Goal: Task Accomplishment & Management: Manage account settings

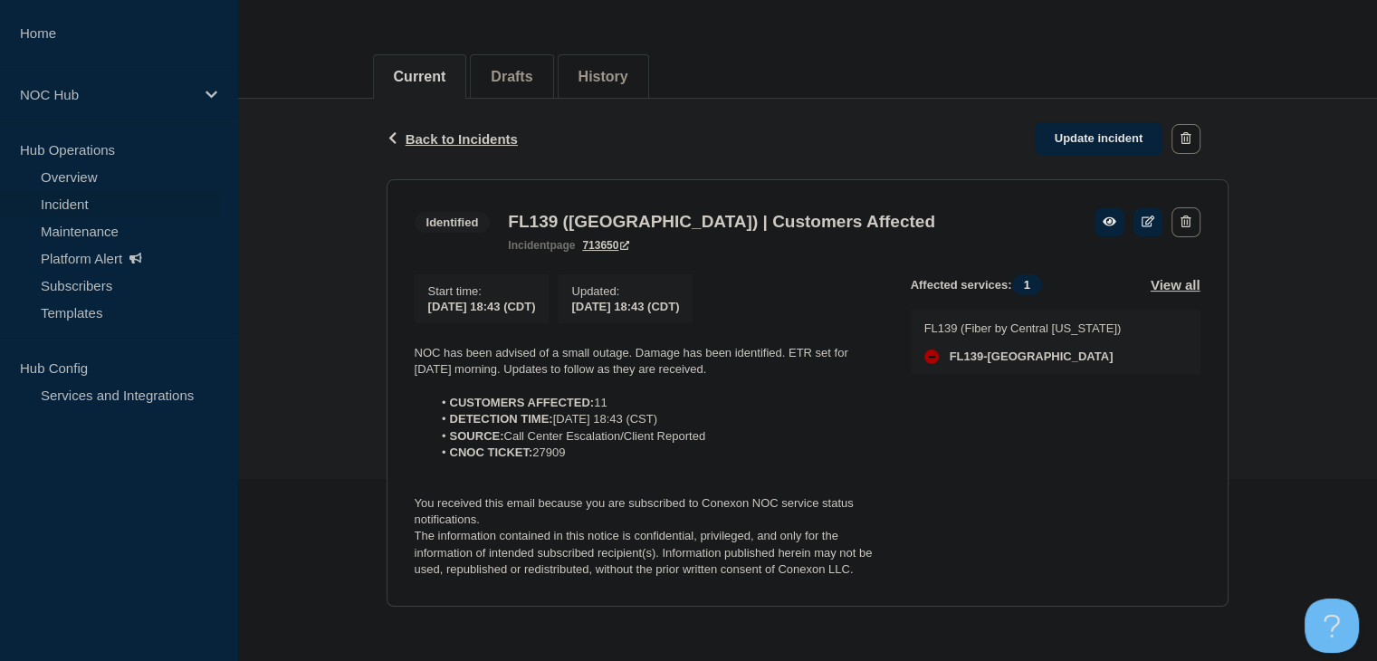
click at [120, 194] on link "Incident" at bounding box center [109, 203] width 219 height 27
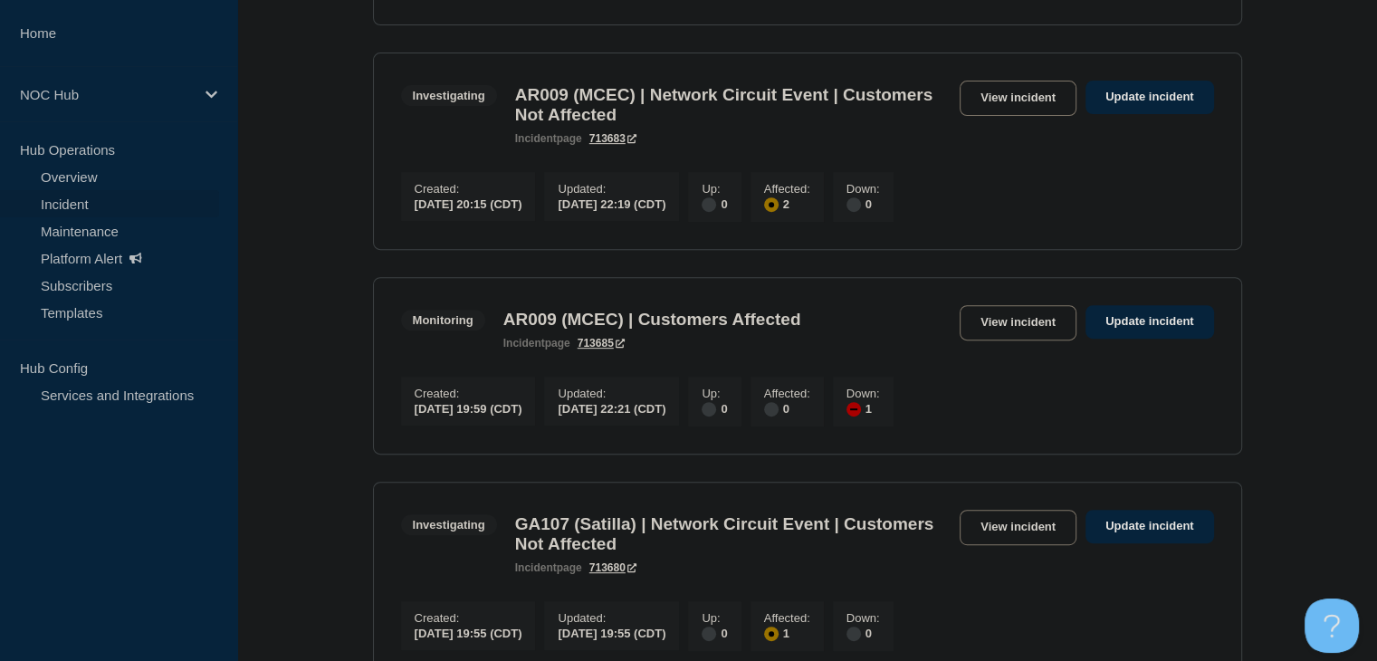
scroll to position [724, 0]
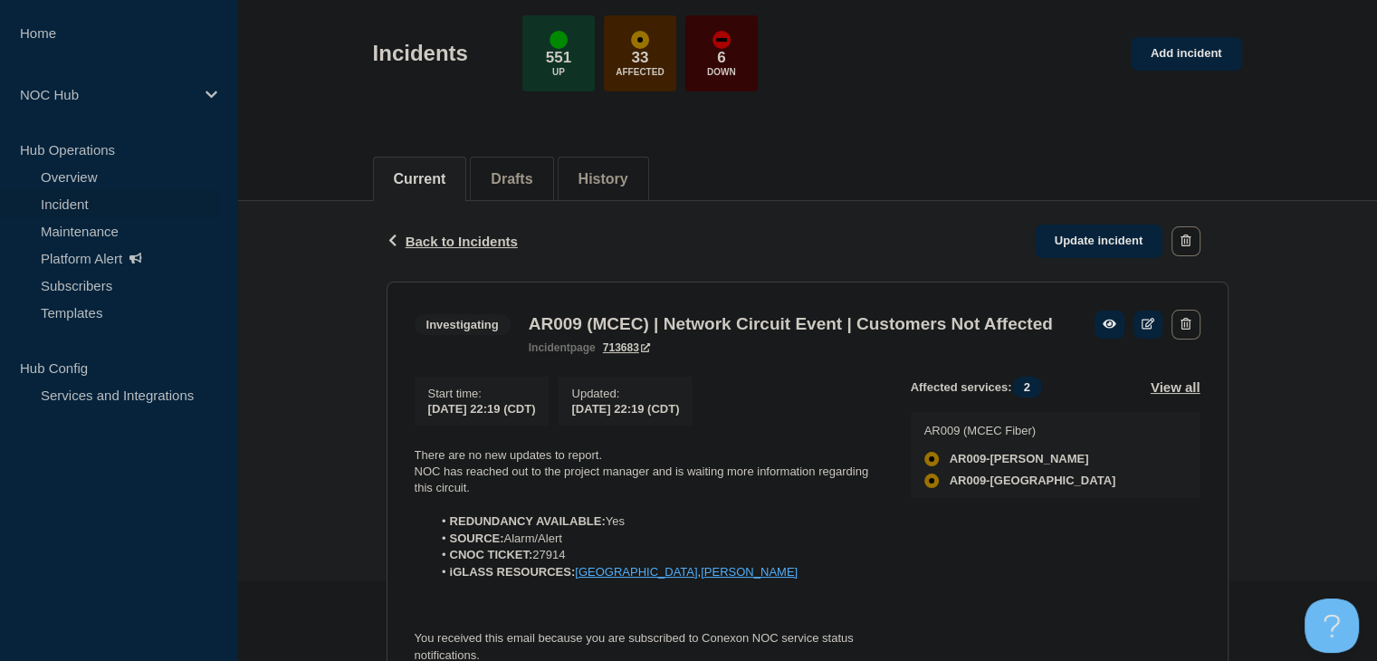
scroll to position [272, 0]
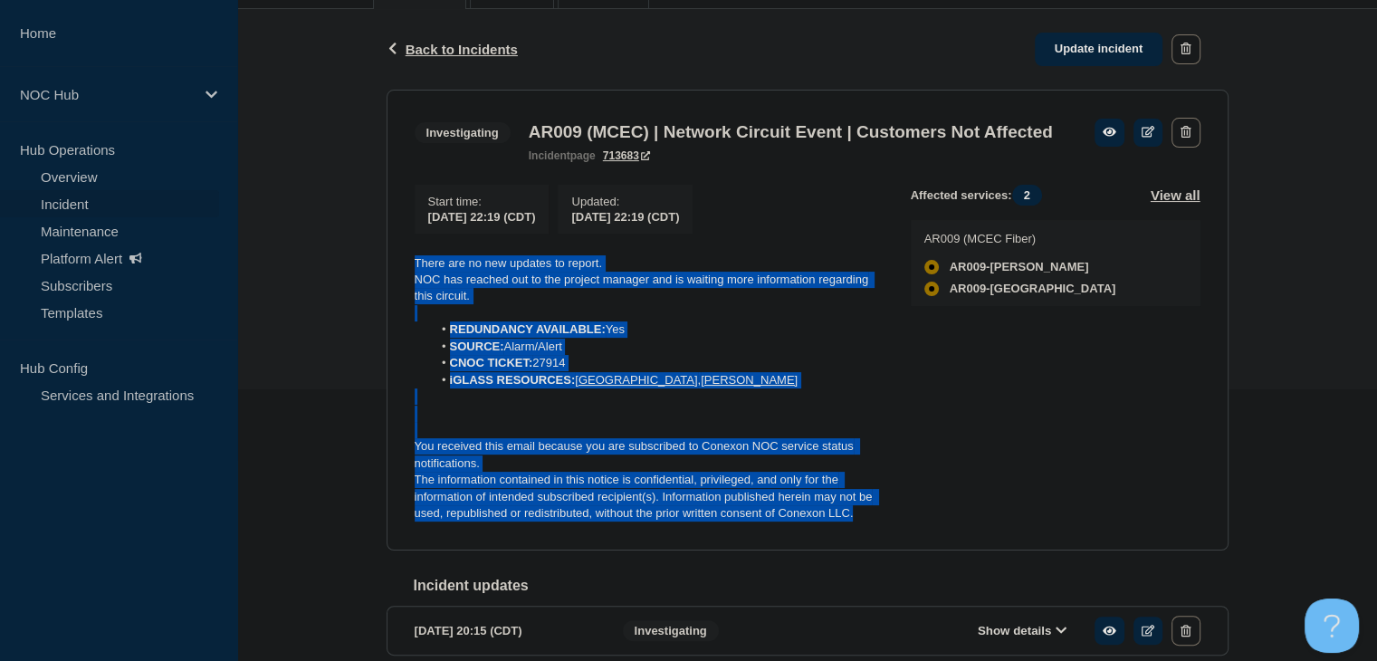
drag, startPoint x: 868, startPoint y: 543, endPoint x: 402, endPoint y: 291, distance: 530.3
click at [397, 287] on section "Investigating AR009 (MCEC) | Network Circuit Event | Customers Not Affected inc…" at bounding box center [808, 320] width 842 height 461
copy div "There are no new updates to report. NOC has reached out to the project manager …"
click at [1061, 48] on link "Update incident" at bounding box center [1099, 49] width 129 height 33
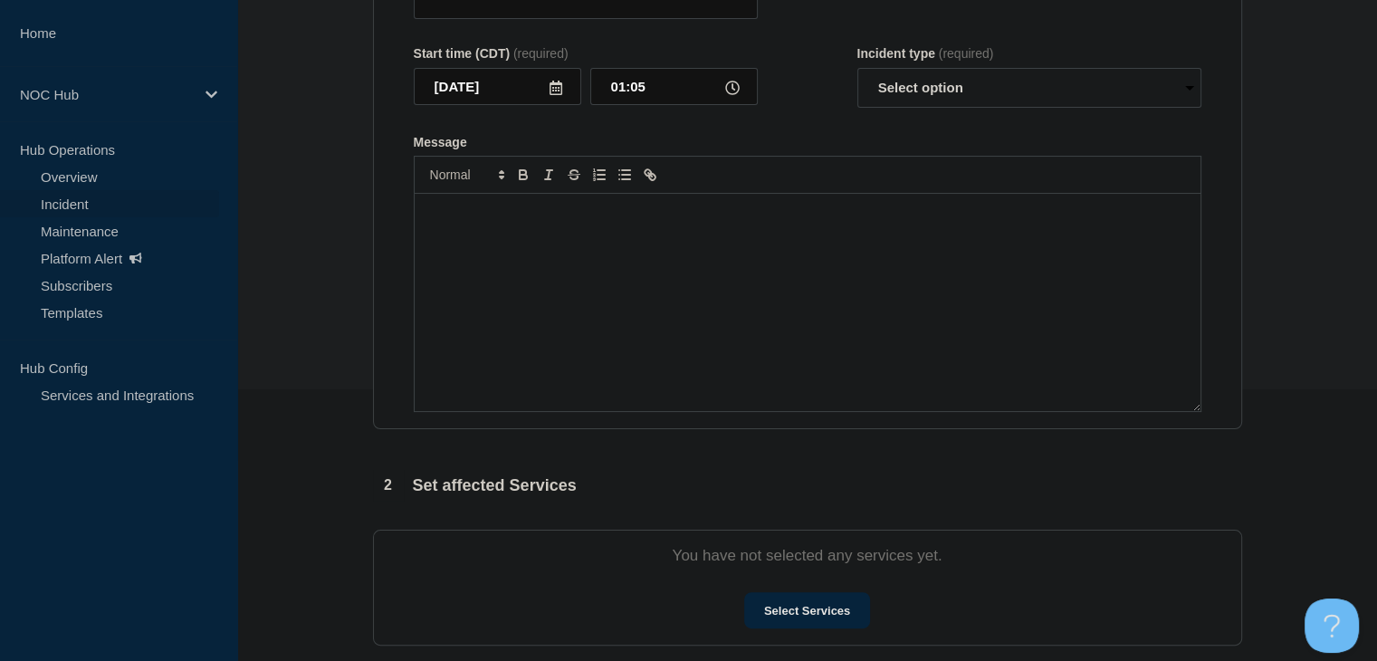
type input "AR009 (MCEC) | Network Circuit Event | Customers Not Affected"
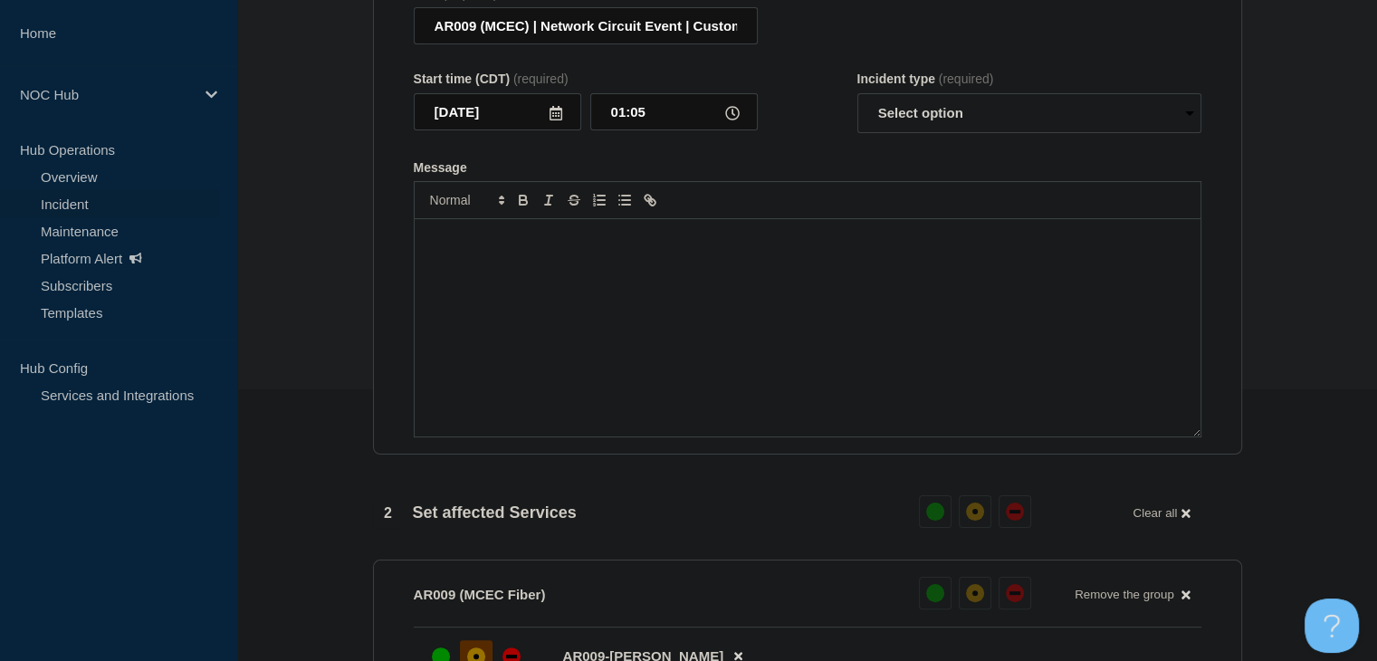
click at [661, 383] on div "Message" at bounding box center [808, 327] width 786 height 217
paste div "Message"
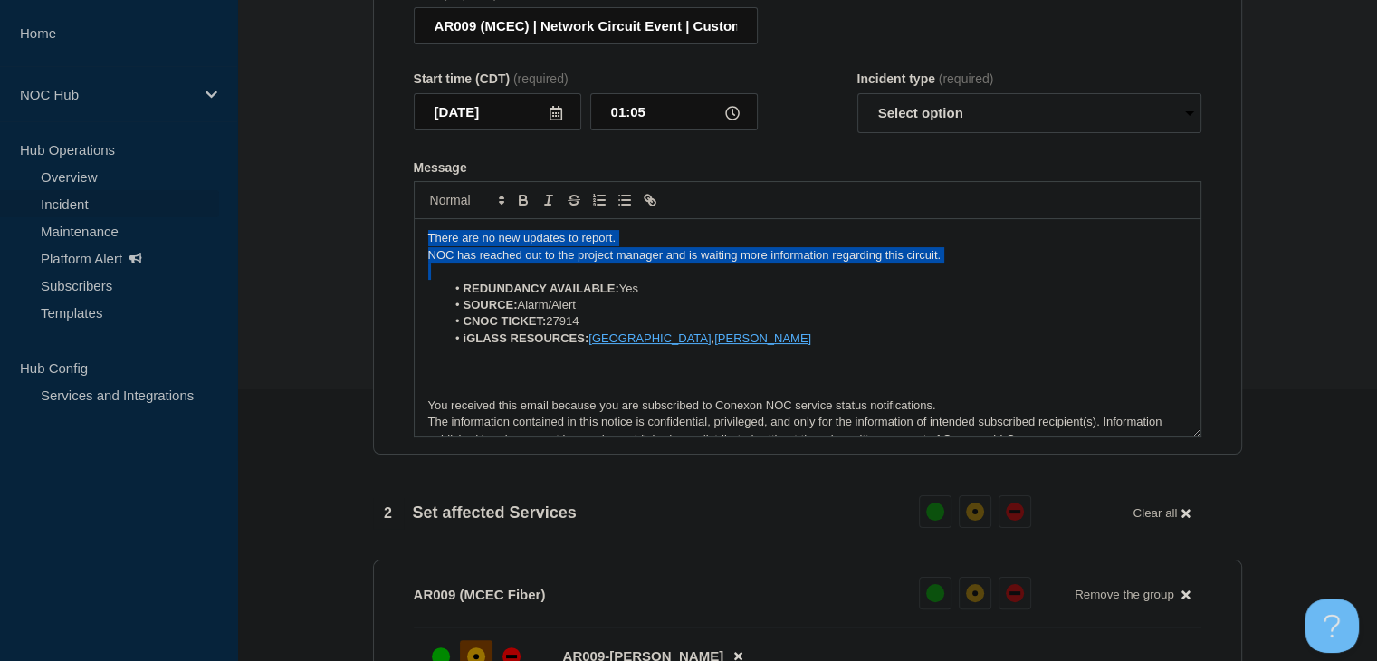
drag, startPoint x: 967, startPoint y: 278, endPoint x: 367, endPoint y: 237, distance: 601.7
click at [367, 237] on div "1 Provide details Title (required) AR009 (MCEC) | Network Circuit Event | Custo…" at bounding box center [807, 606] width 890 height 1395
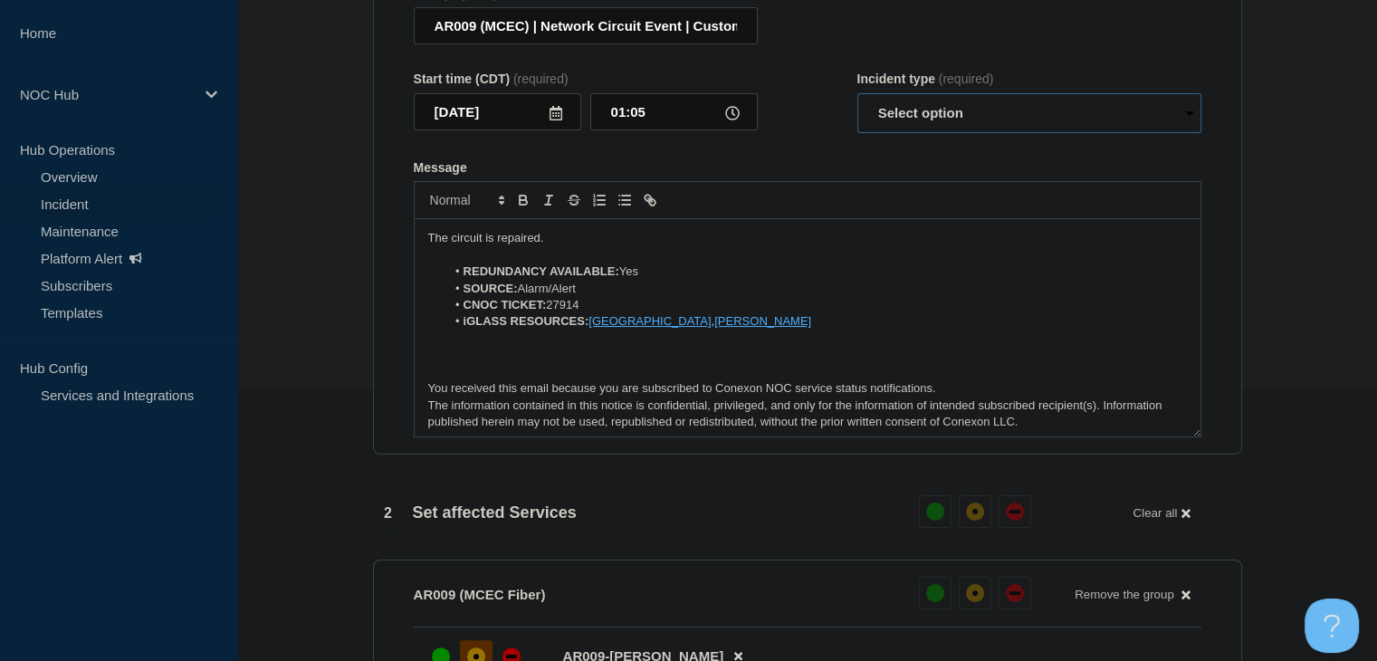
click at [917, 131] on select "Select option Investigating Identified Monitoring Resolved" at bounding box center [1029, 113] width 344 height 40
select select "resolved"
click at [857, 104] on select "Select option Investigating Identified Monitoring Resolved" at bounding box center [1029, 113] width 344 height 40
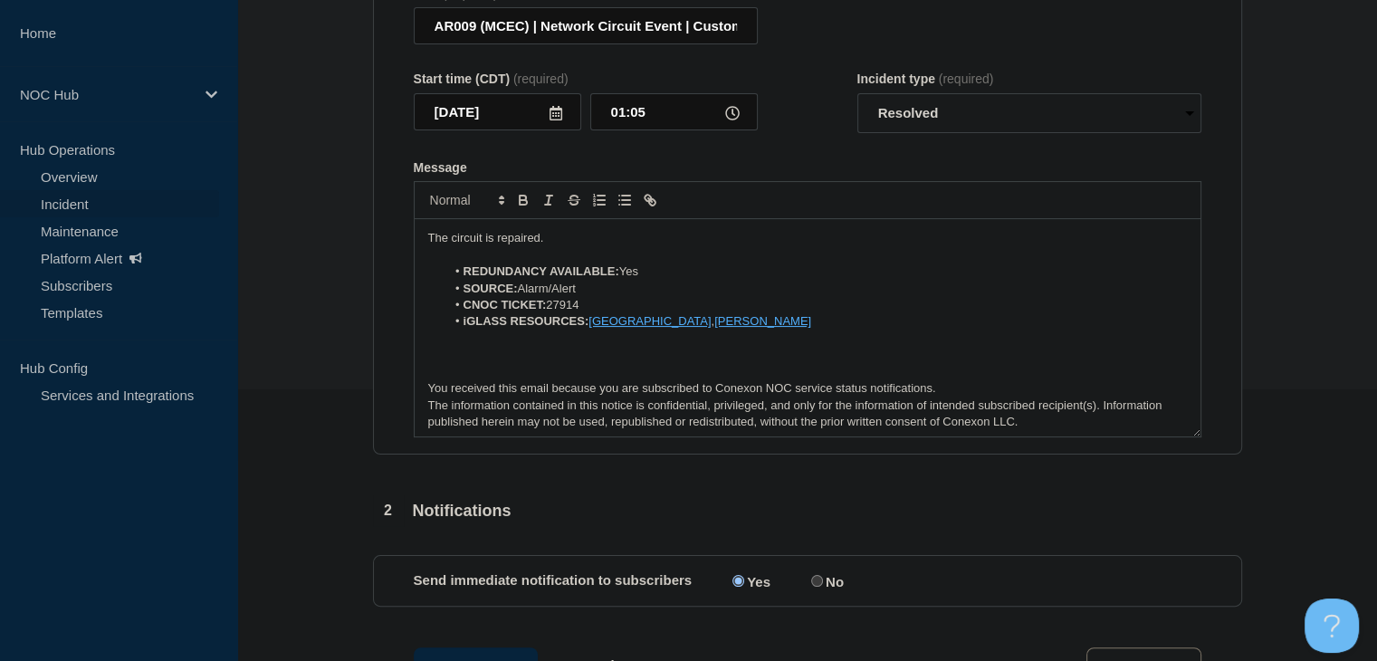
click at [835, 145] on form "Title (required) AR009 (MCEC) | Network Circuit Event | Customers Not Affected …" at bounding box center [808, 212] width 788 height 452
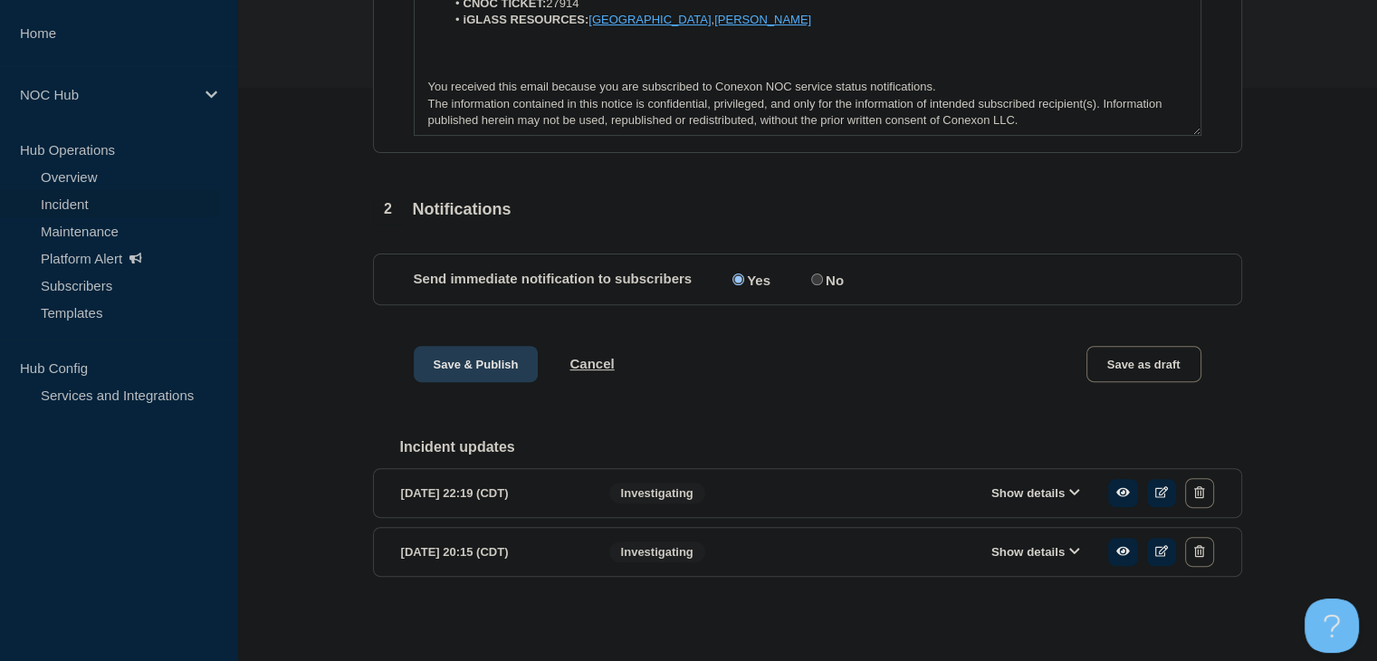
click at [464, 360] on button "Save & Publish" at bounding box center [476, 364] width 125 height 36
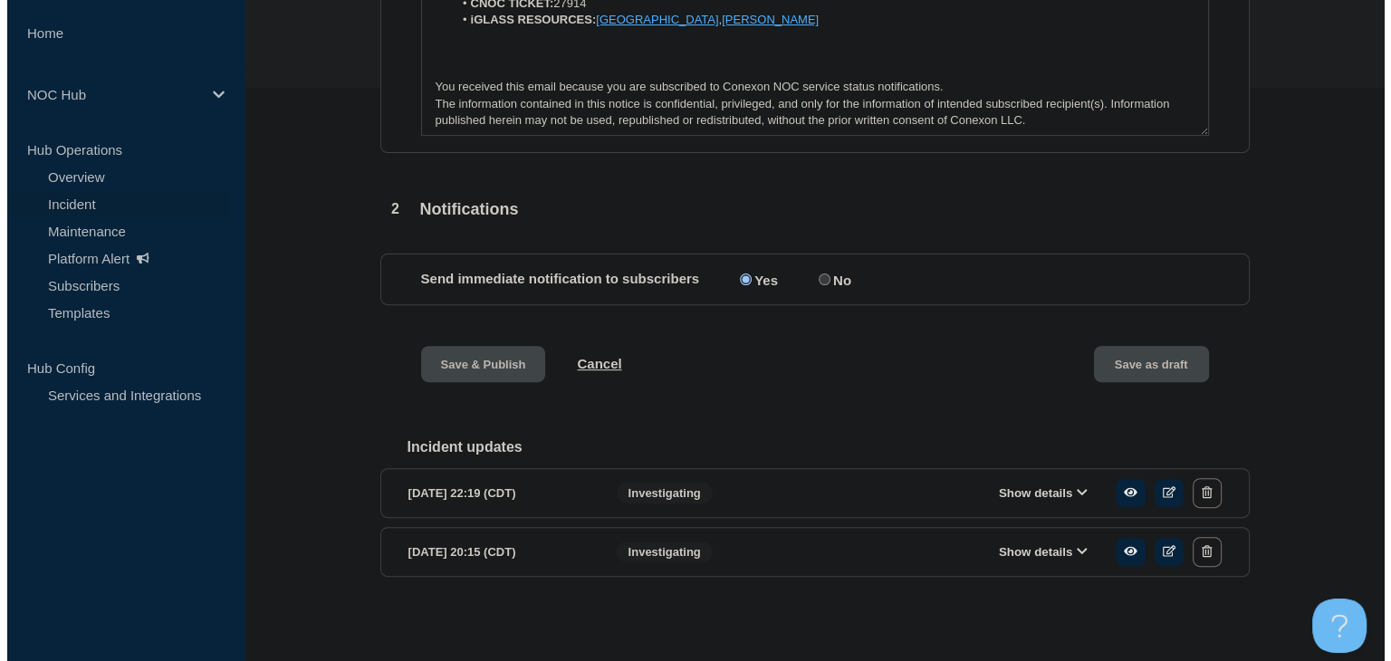
scroll to position [0, 0]
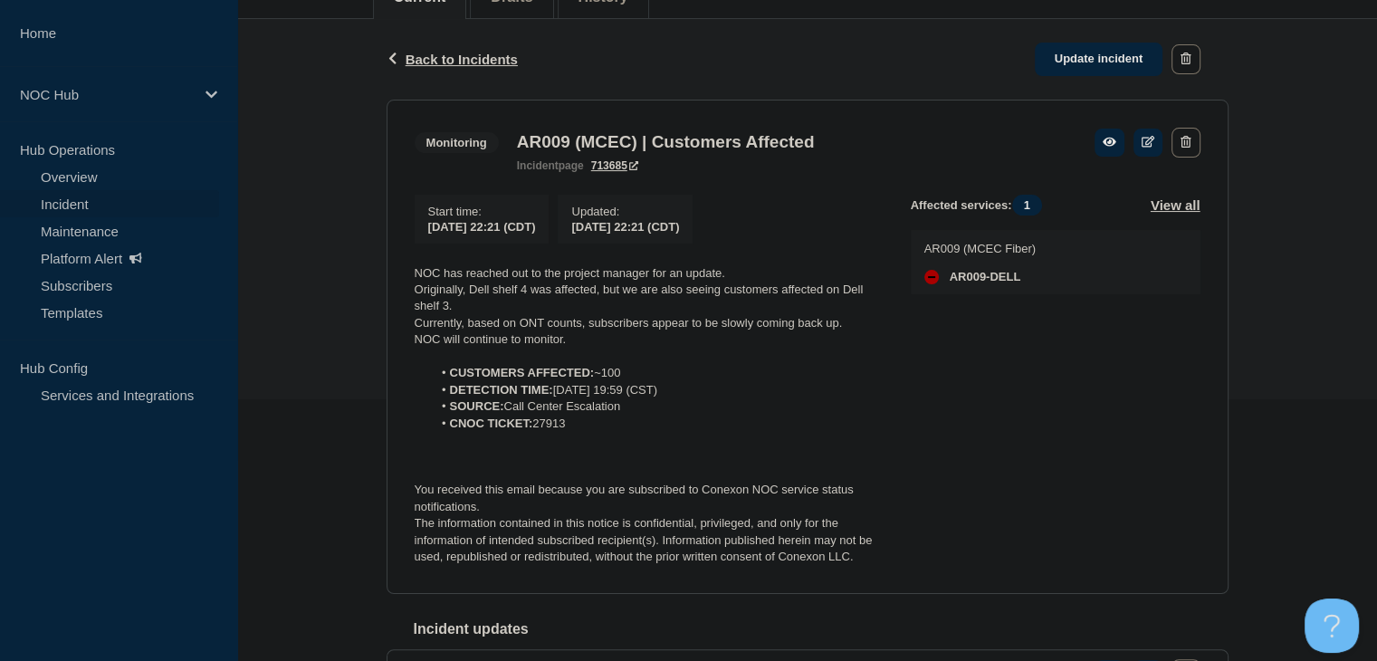
scroll to position [394, 0]
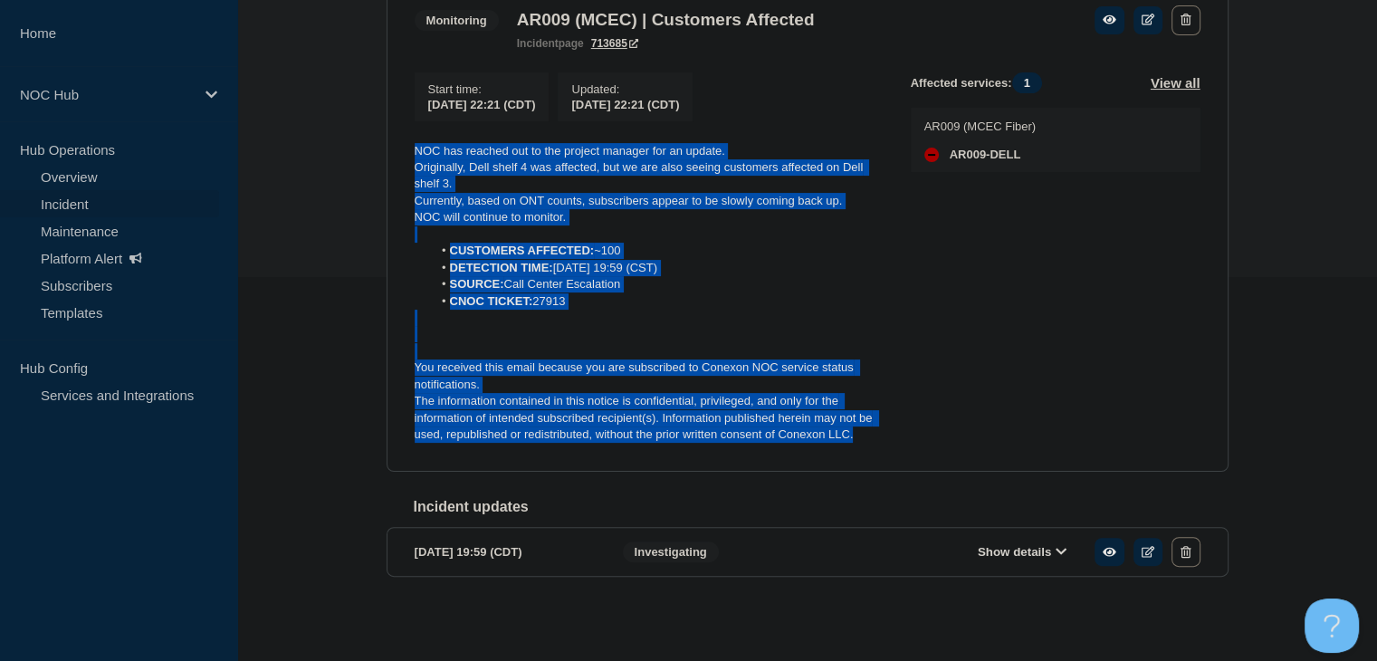
drag, startPoint x: 899, startPoint y: 439, endPoint x: 388, endPoint y: 129, distance: 598.0
click at [388, 129] on section "Monitoring AR009 (MCEC) | Customers Affected incident page 713685 Start time : …" at bounding box center [808, 224] width 842 height 494
copy div "NOC has reached out to the project manager for an update. Originally, Dell shel…"
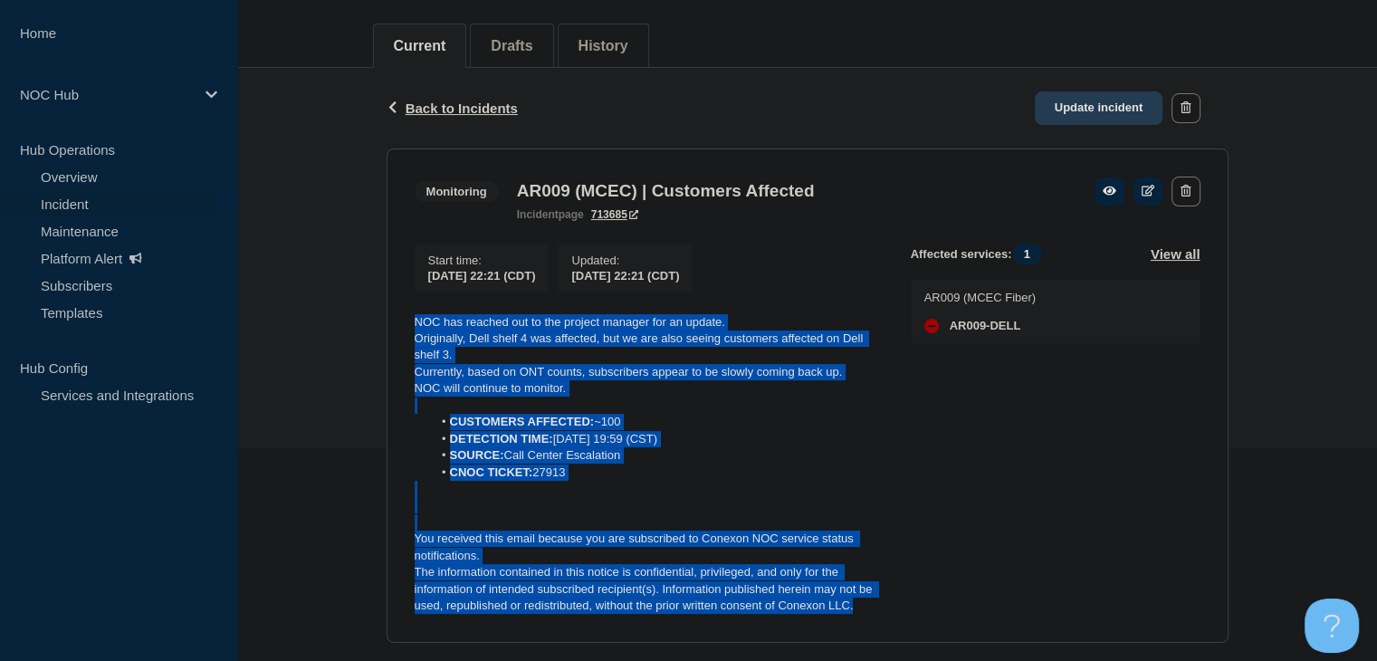
click at [1110, 108] on link "Update incident" at bounding box center [1099, 107] width 129 height 33
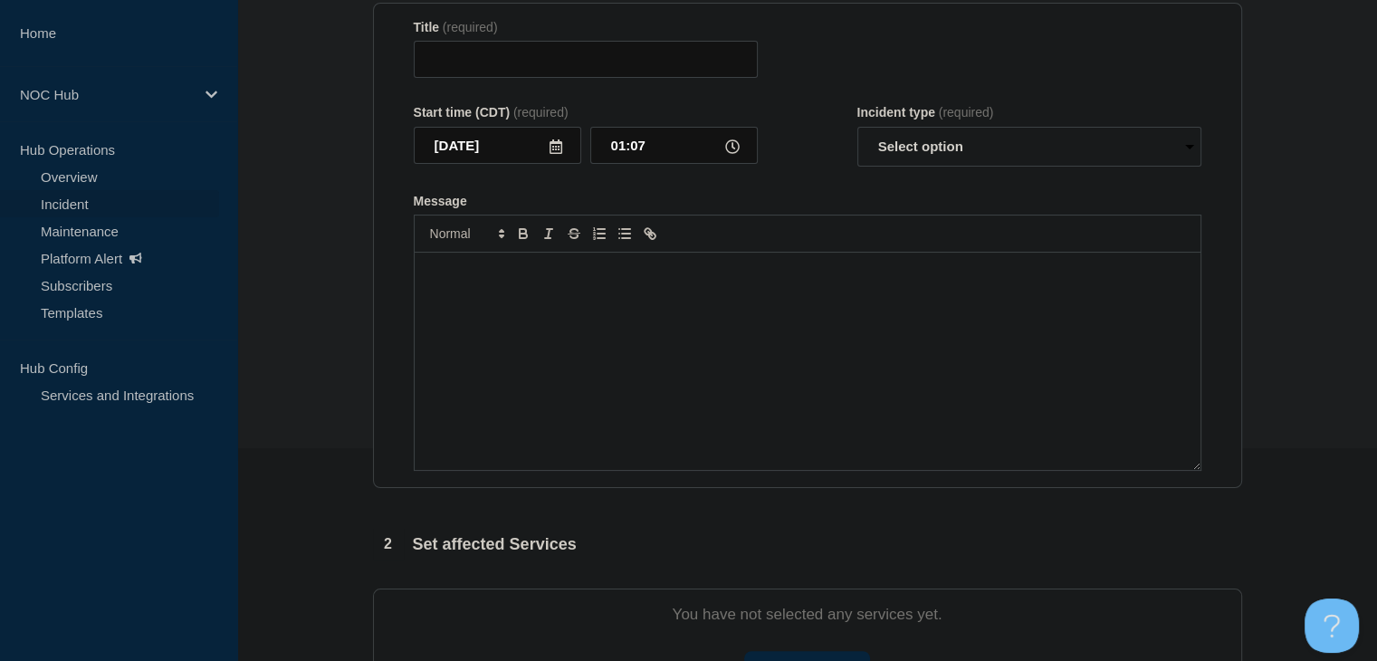
type input "AR009 (MCEC) | Customers Affected"
click at [745, 403] on div "Message" at bounding box center [808, 361] width 786 height 217
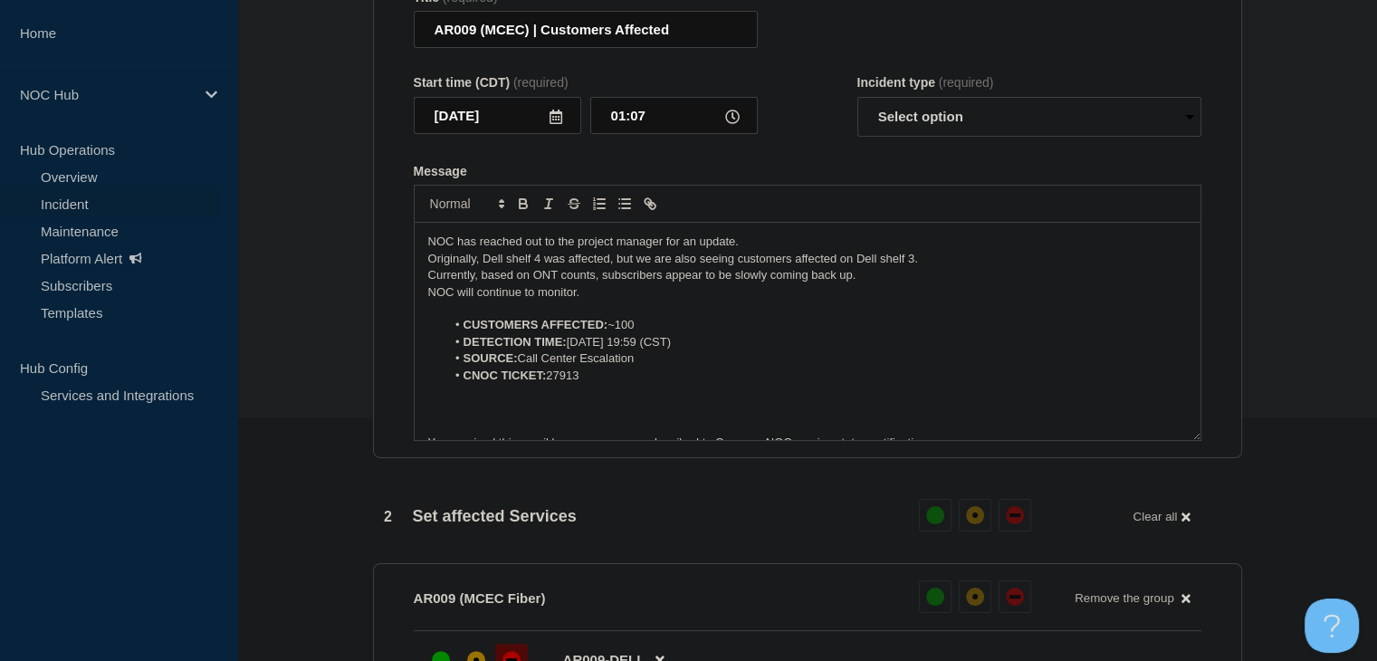
scroll to position [42, 0]
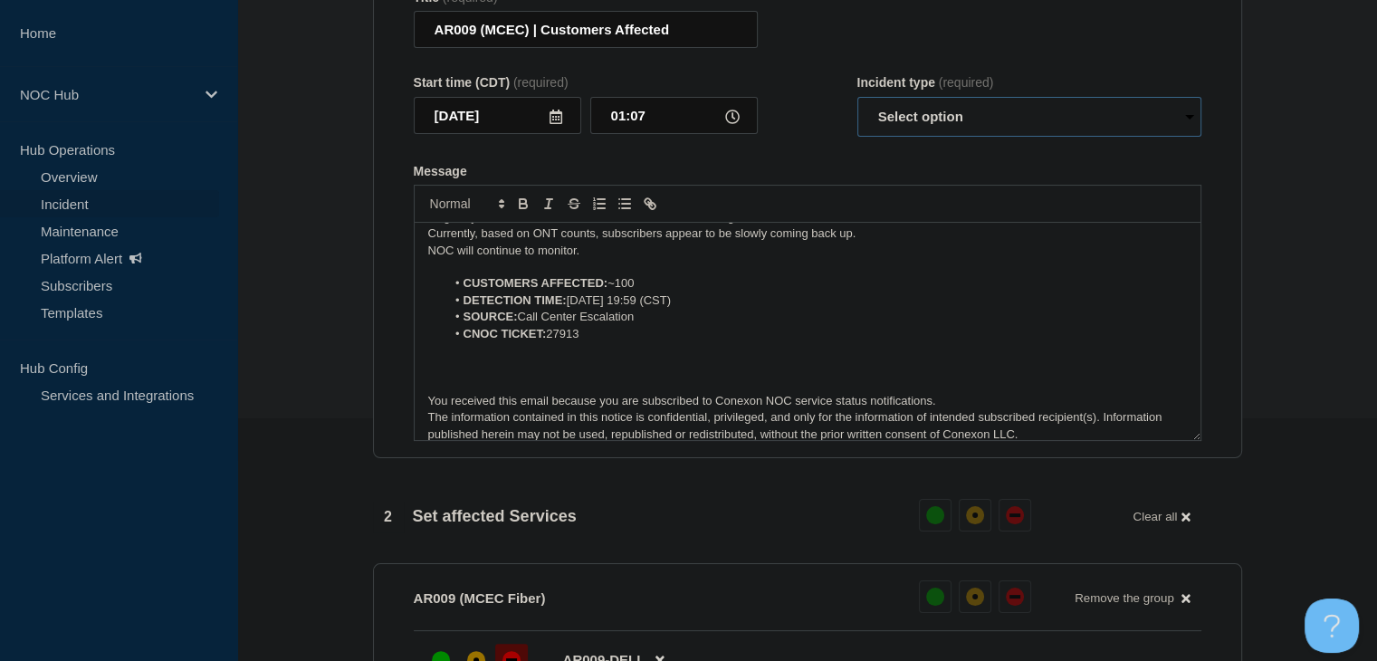
drag, startPoint x: 936, startPoint y: 155, endPoint x: 935, endPoint y: 164, distance: 9.1
click at [936, 137] on select "Select option Investigating Identified Monitoring Resolved" at bounding box center [1029, 117] width 344 height 40
select select "resolved"
click at [857, 132] on select "Select option Investigating Identified Monitoring Resolved" at bounding box center [1029, 117] width 344 height 40
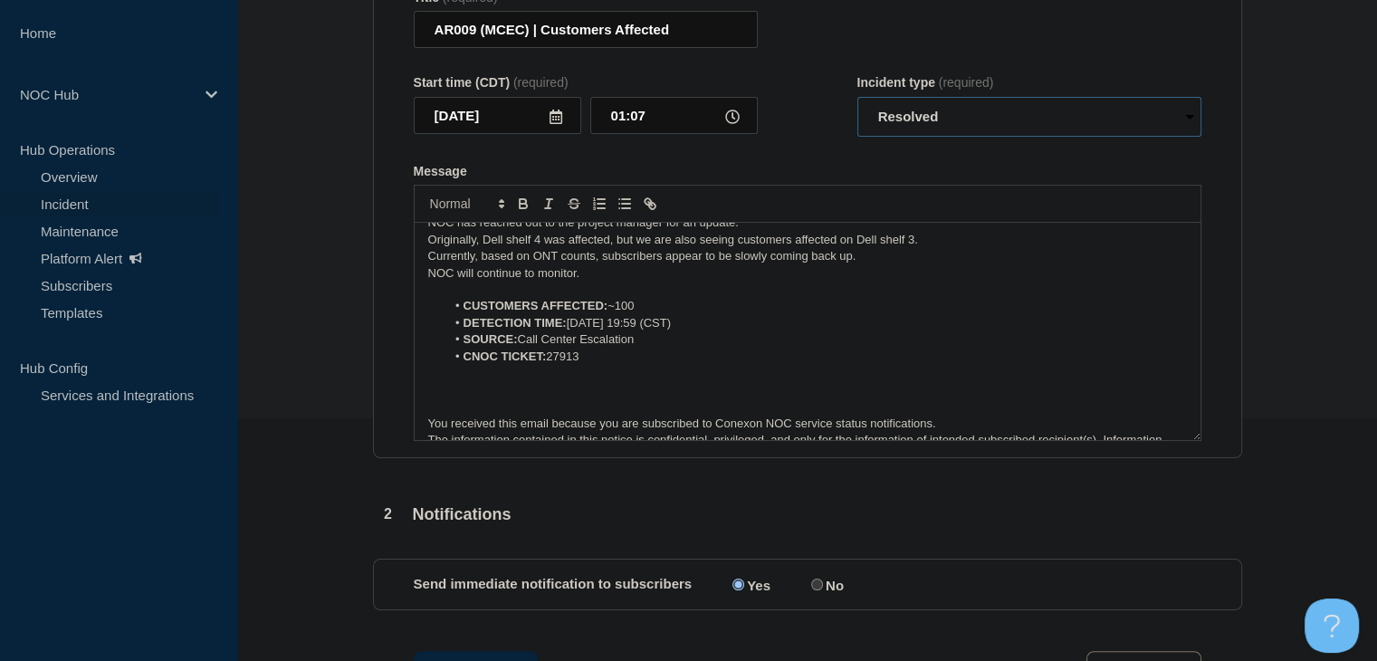
scroll to position [0, 0]
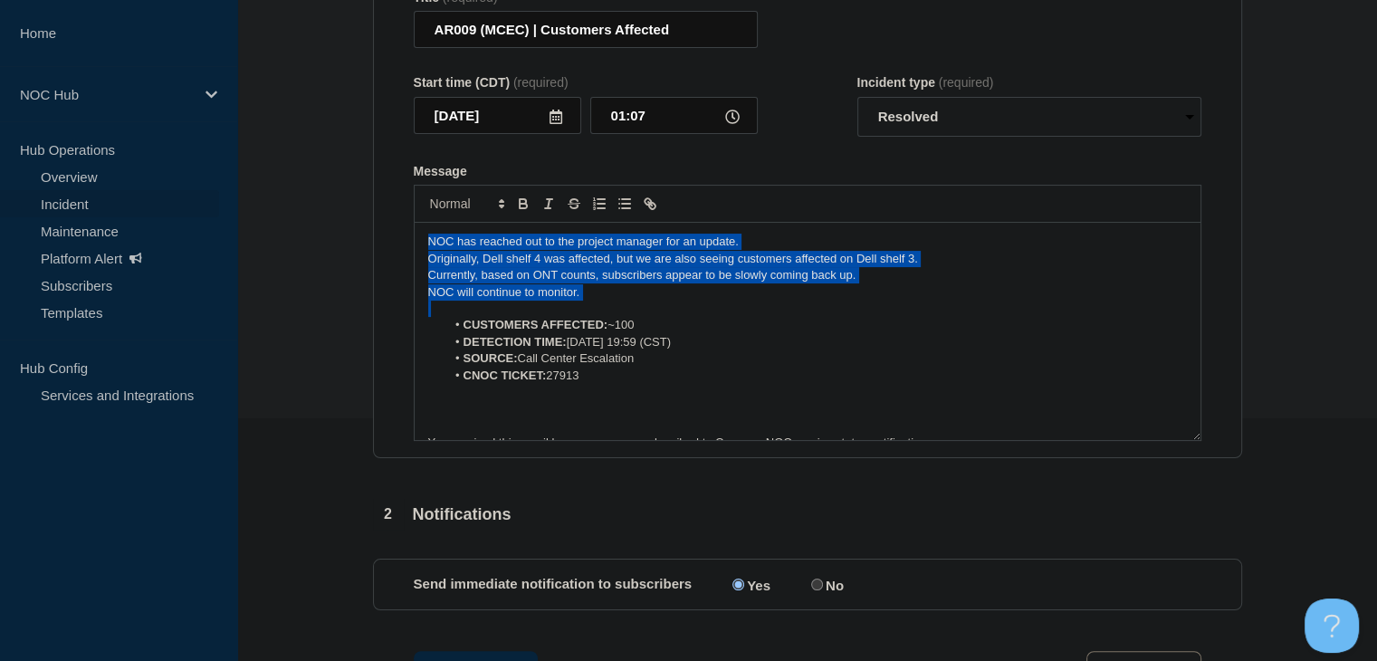
drag, startPoint x: 630, startPoint y: 341, endPoint x: 273, endPoint y: 229, distance: 374.8
click at [273, 229] on section "1 Provide details Title (required) AR009 (MCEC) | Customers Affected Start time…" at bounding box center [807, 426] width 1140 height 1026
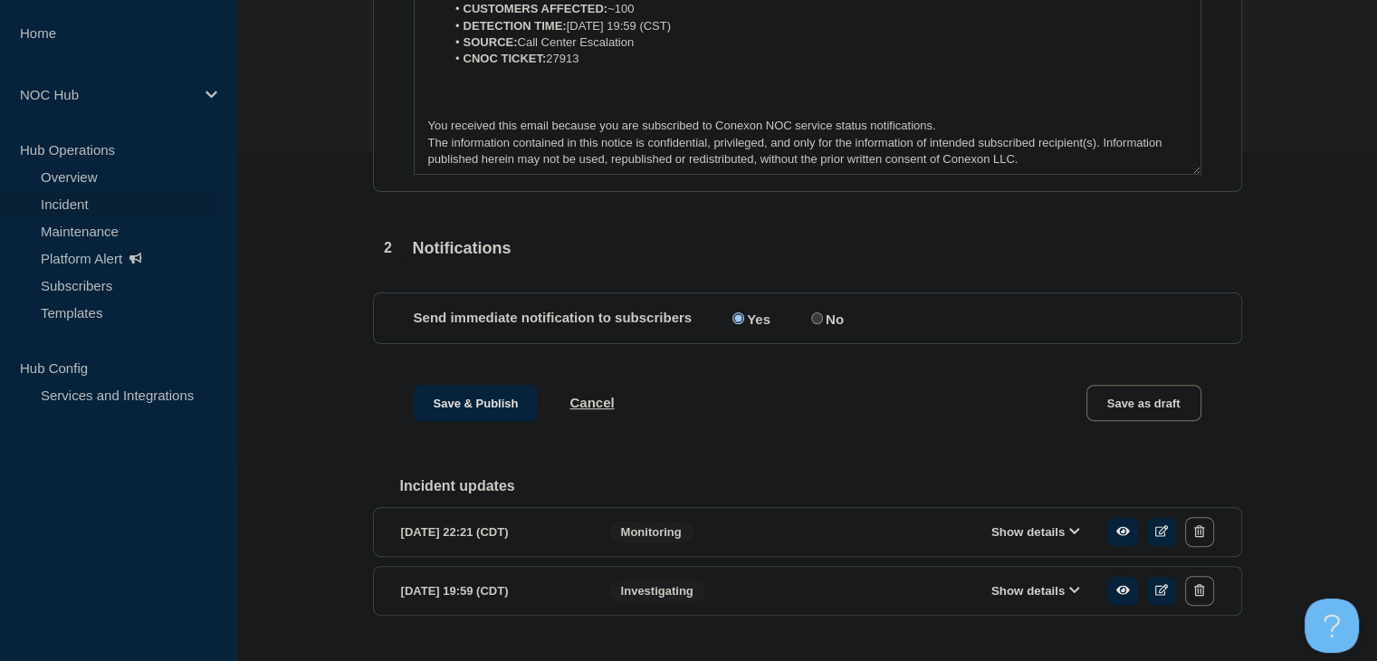
scroll to position [588, 0]
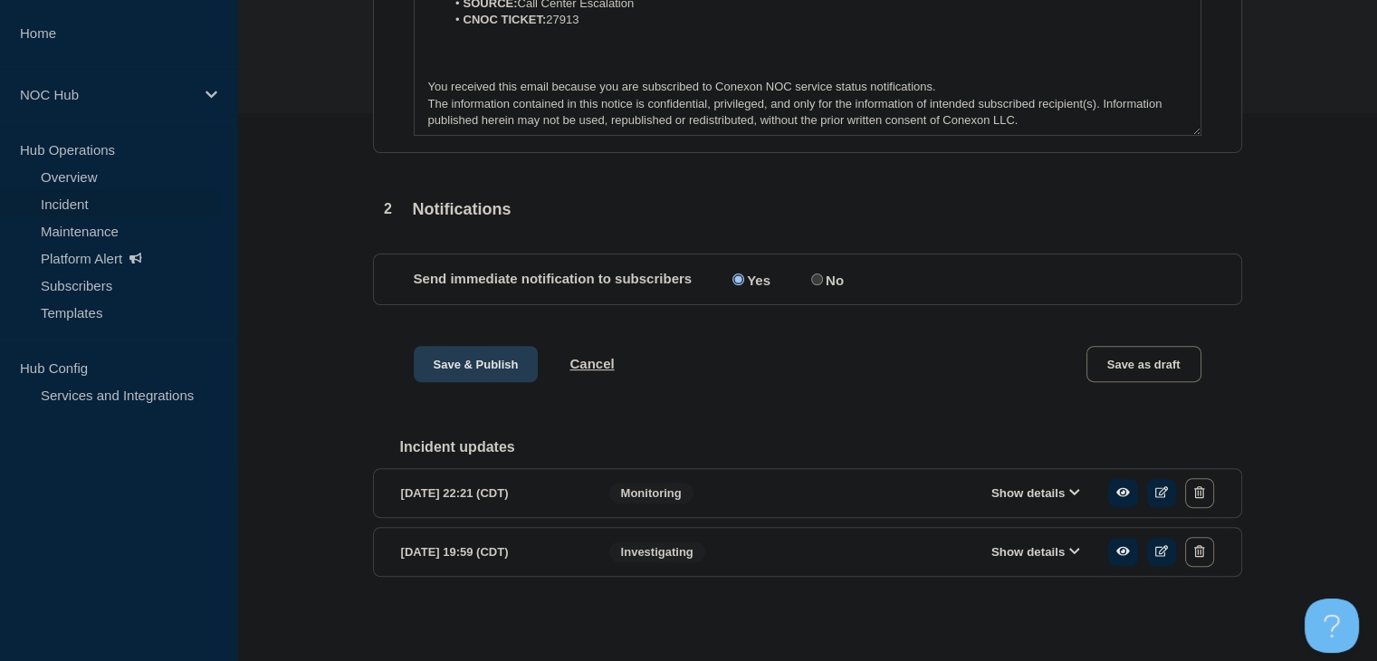
click at [463, 363] on button "Save & Publish" at bounding box center [476, 364] width 125 height 36
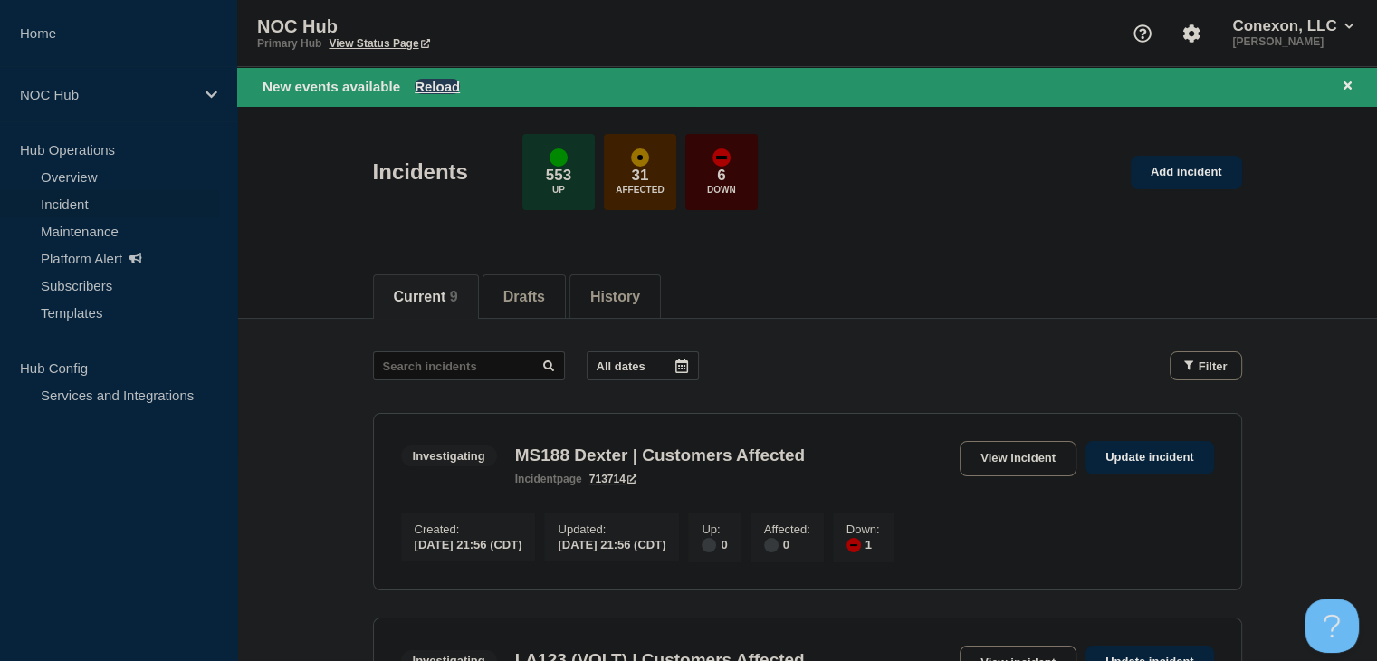
click at [434, 83] on button "Reload" at bounding box center [437, 86] width 45 height 15
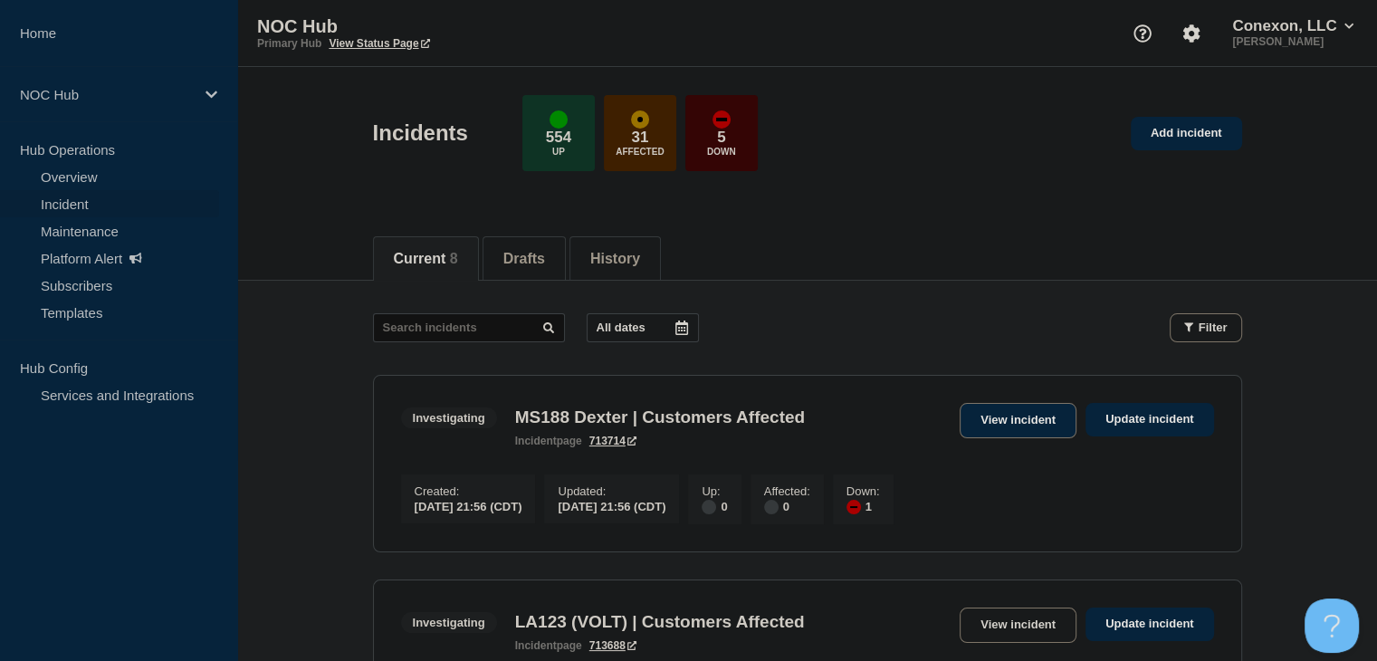
click at [1033, 426] on link "View incident" at bounding box center [1018, 420] width 117 height 35
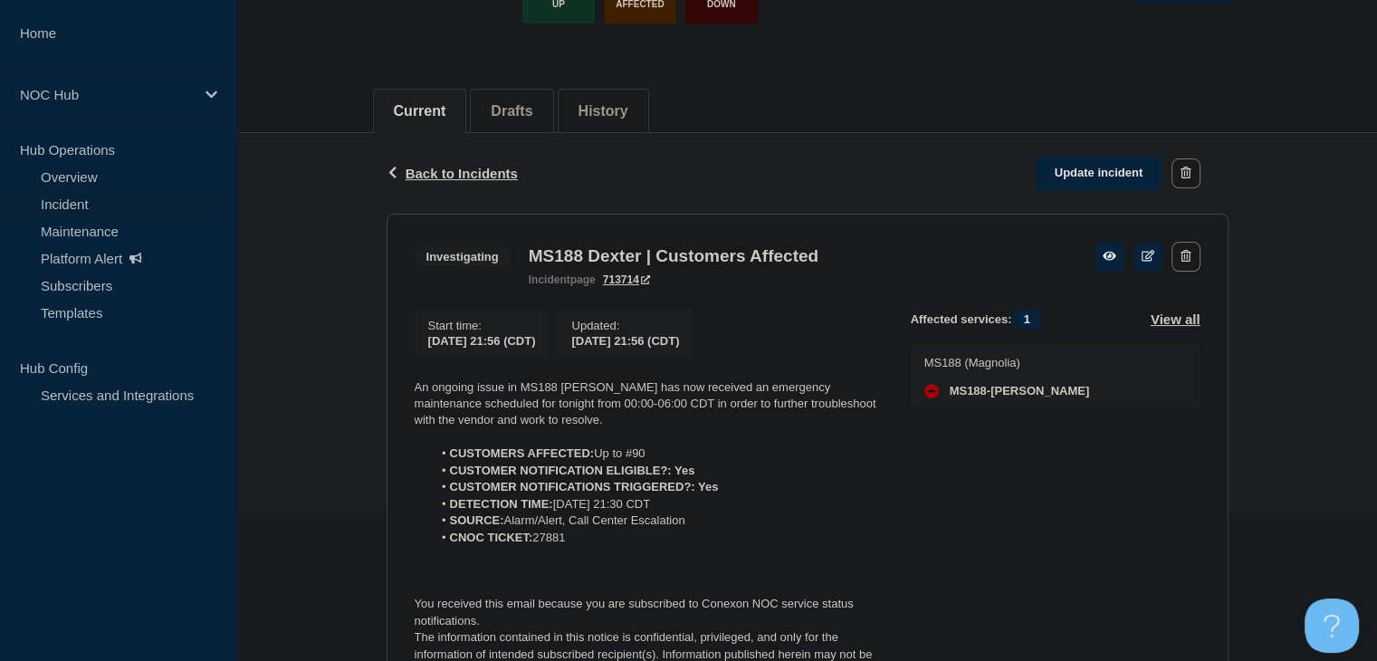
scroll to position [255, 0]
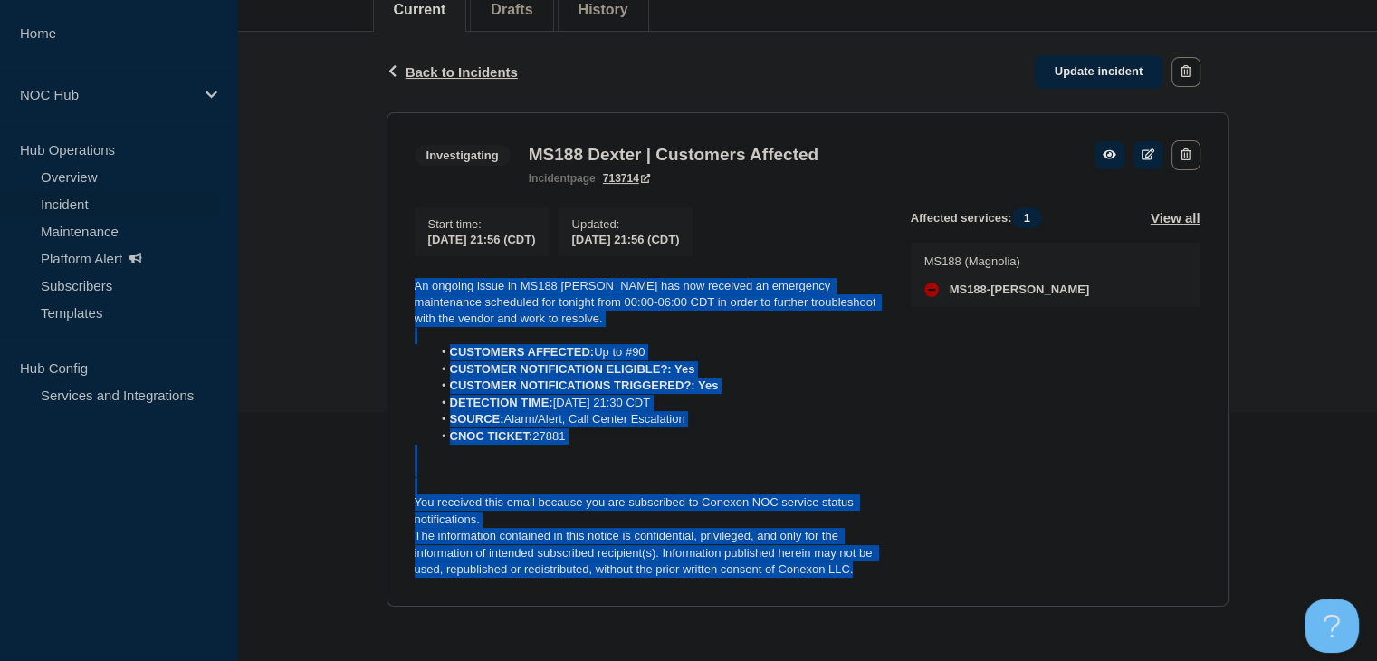
drag, startPoint x: 882, startPoint y: 570, endPoint x: 401, endPoint y: 287, distance: 558.1
click at [401, 287] on section "Investigating MS188 Dexter | Customers Affected incident page 713714 Start time…" at bounding box center [808, 359] width 842 height 494
copy div "An ongoing issue in MS188 Dexter has now received an emergency maintenance sche…"
click at [1066, 67] on link "Update incident" at bounding box center [1099, 71] width 129 height 33
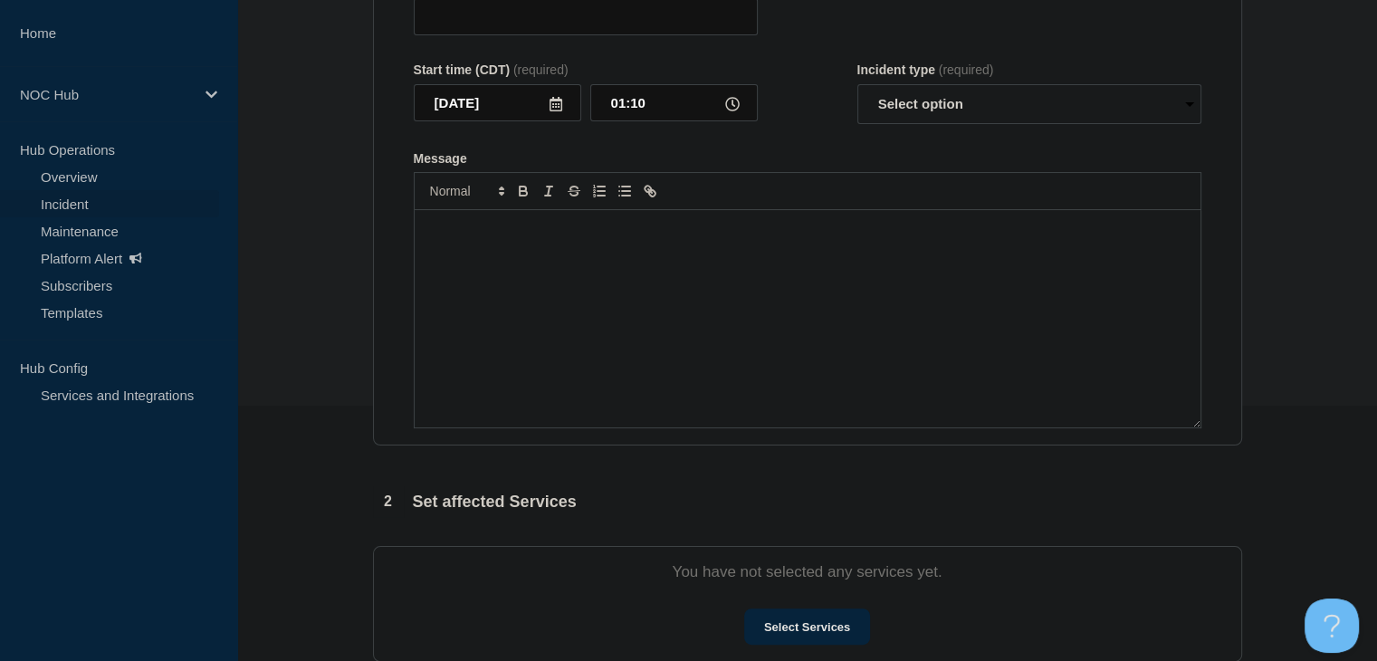
type input "MS188 Dexter | Customers Affected"
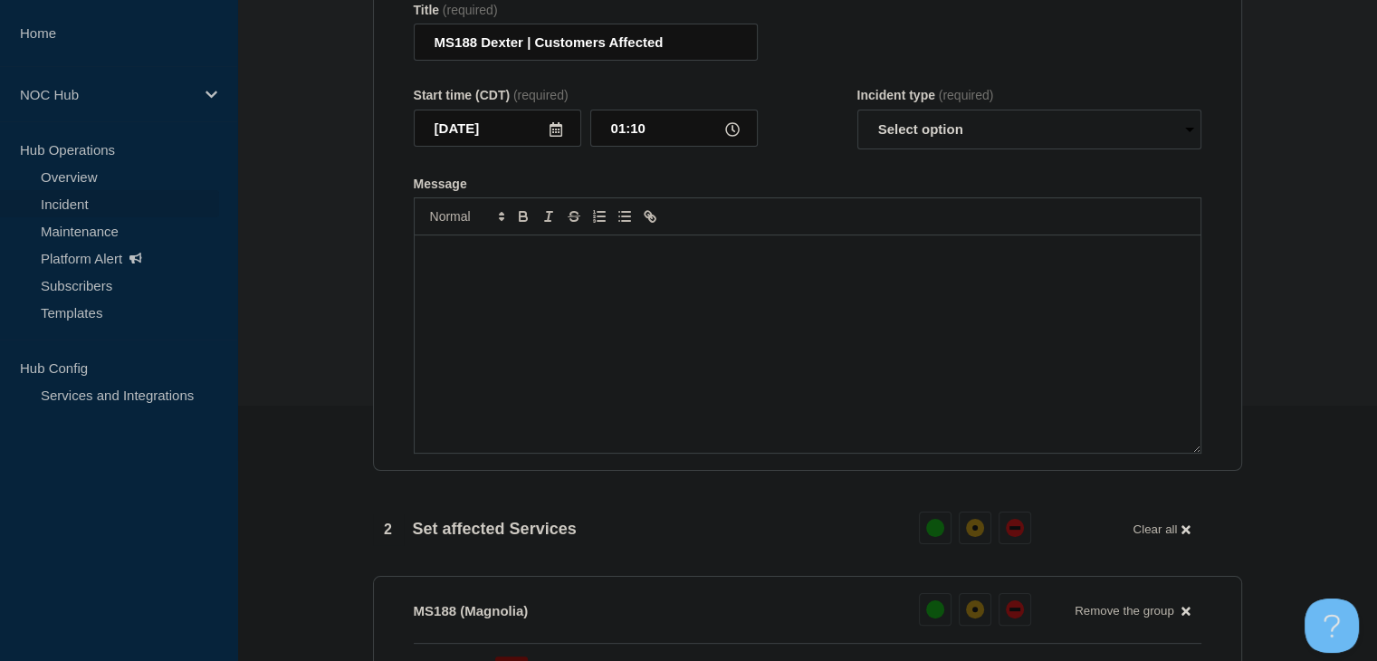
click at [741, 393] on div "Message" at bounding box center [808, 343] width 786 height 217
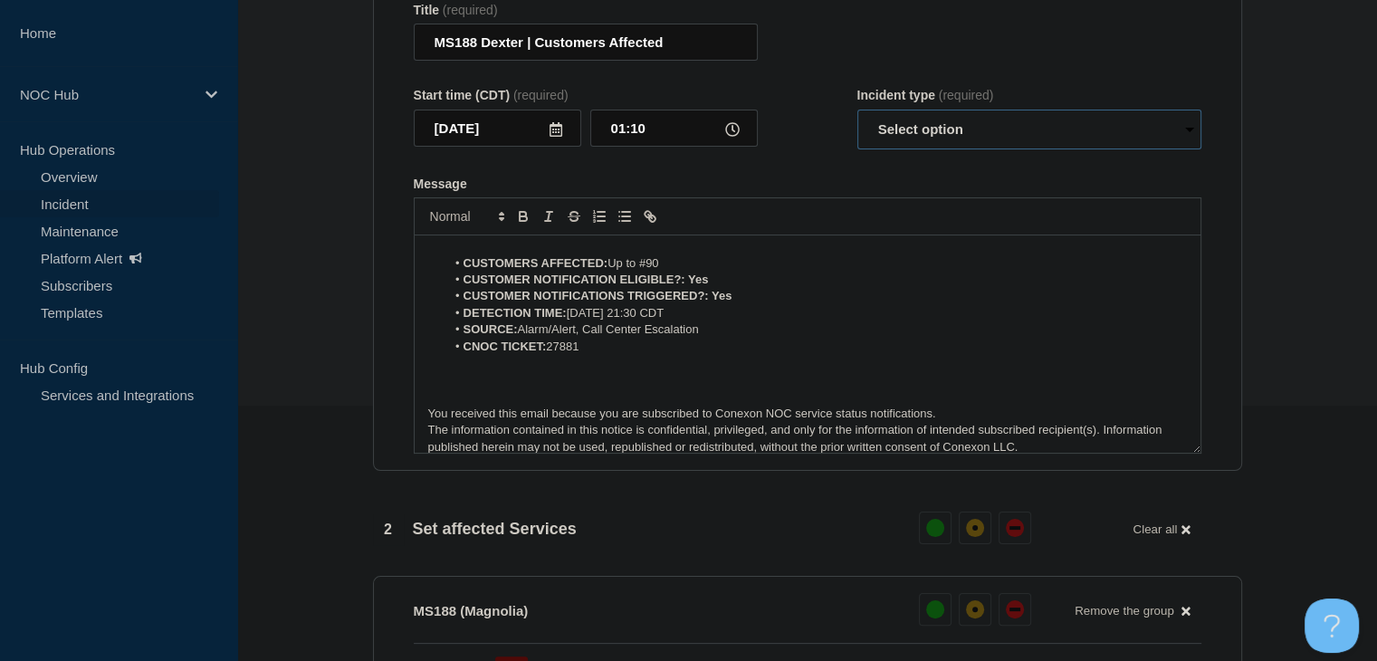
click at [894, 147] on select "Select option Investigating Identified Monitoring Resolved" at bounding box center [1029, 130] width 344 height 40
select select "investigating"
click at [857, 120] on select "Select option Investigating Identified Monitoring Resolved" at bounding box center [1029, 130] width 344 height 40
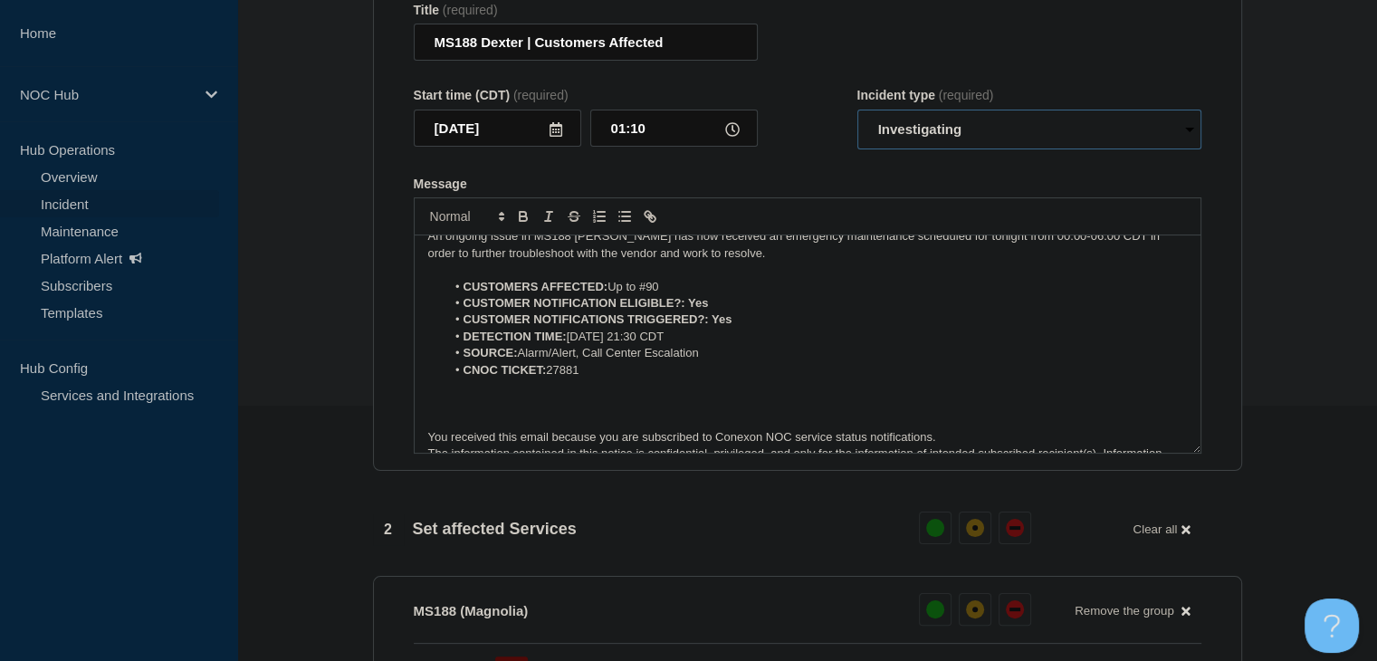
scroll to position [0, 0]
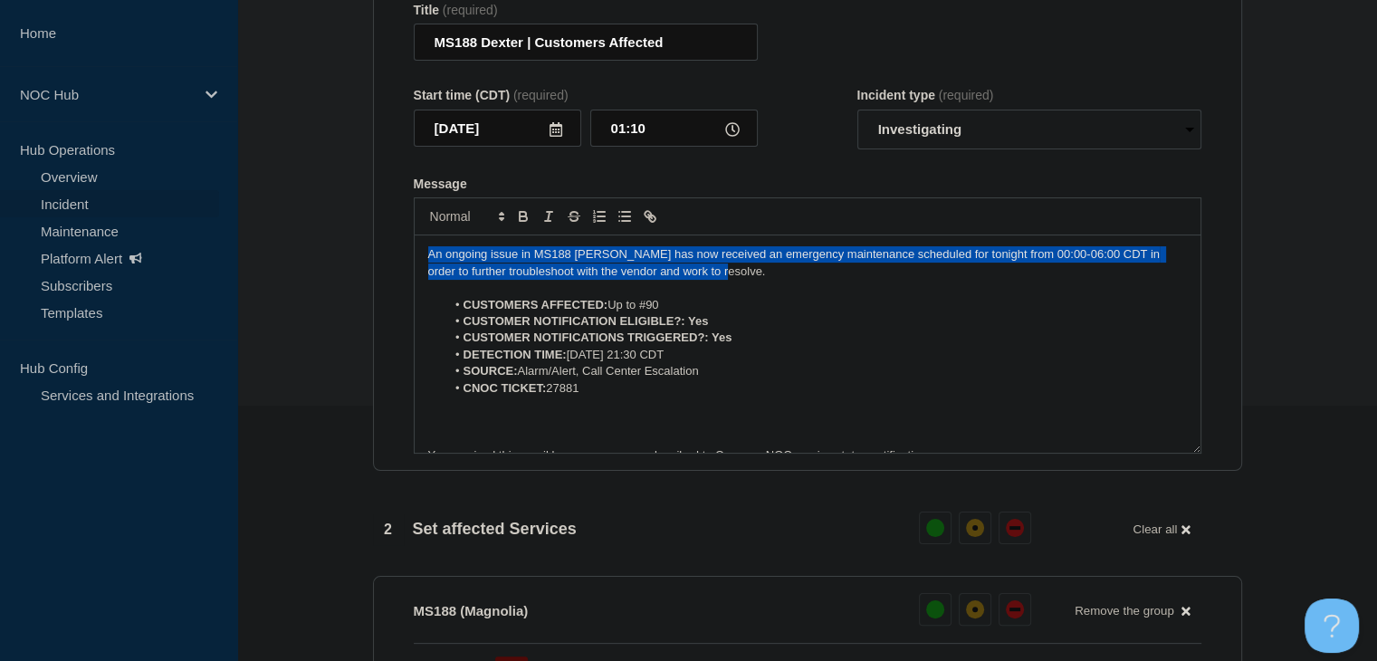
drag, startPoint x: 715, startPoint y: 281, endPoint x: 282, endPoint y: 258, distance: 433.4
click at [282, 258] on section "1 Provide details Title (required) MS188 Dexter | Customers Affected Start time…" at bounding box center [807, 565] width 1140 height 1278
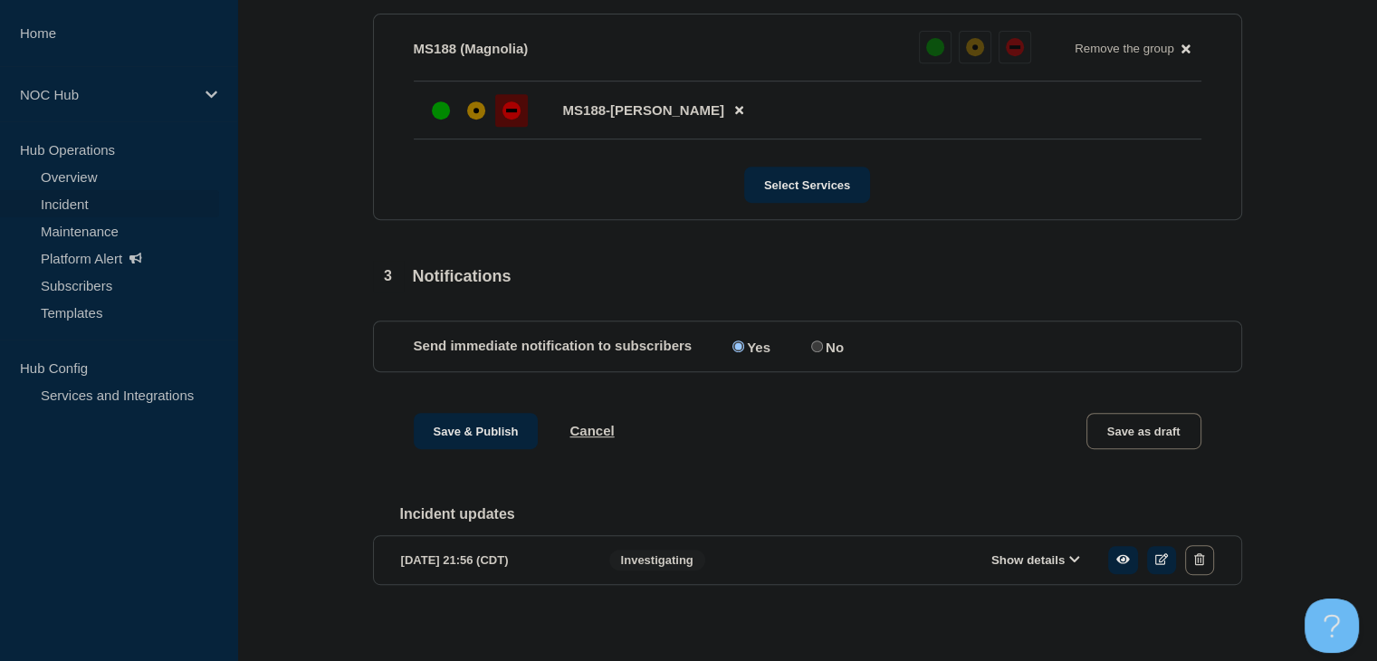
scroll to position [843, 0]
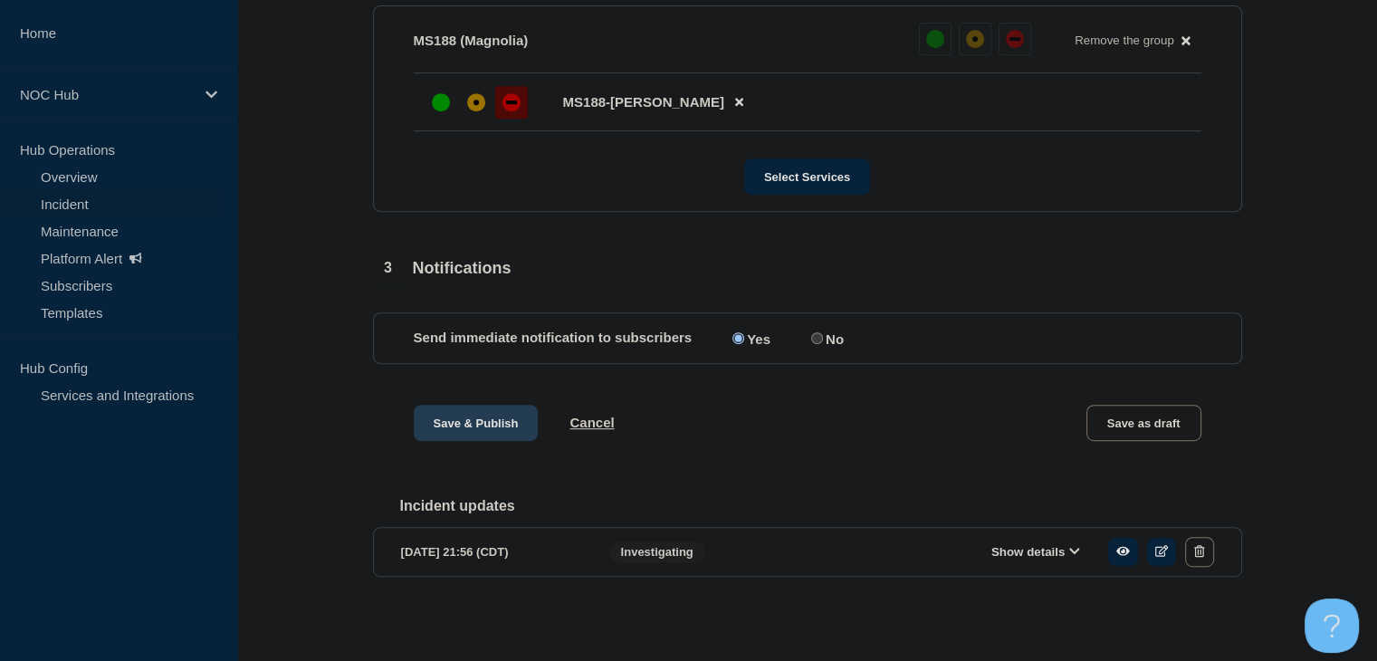
click at [481, 432] on button "Save & Publish" at bounding box center [476, 423] width 125 height 36
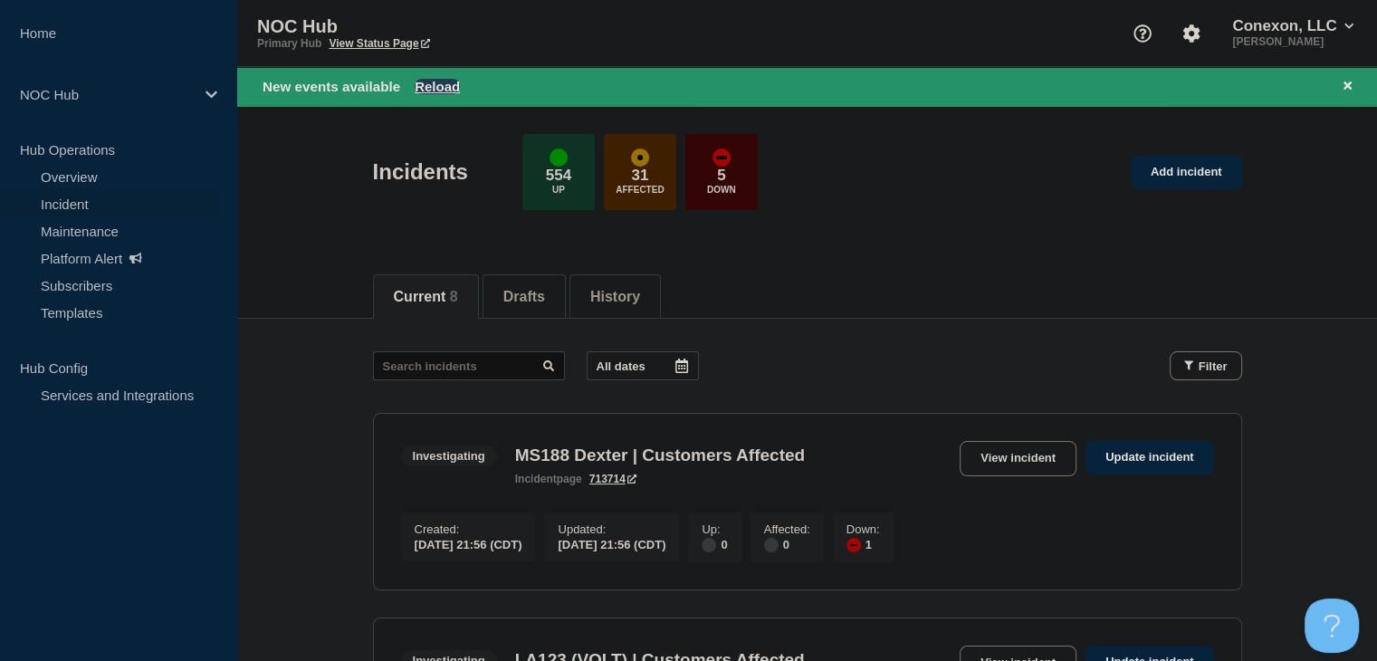
click at [454, 84] on button "Reload" at bounding box center [437, 86] width 45 height 15
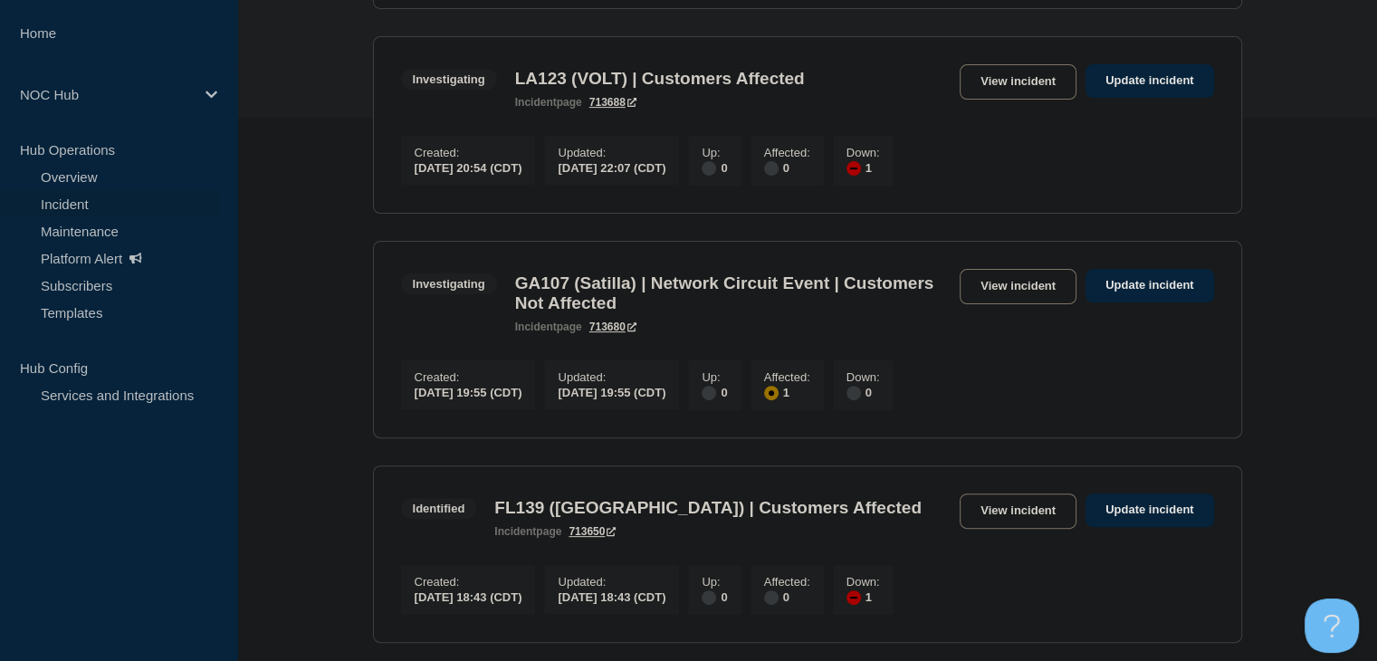
scroll to position [634, 0]
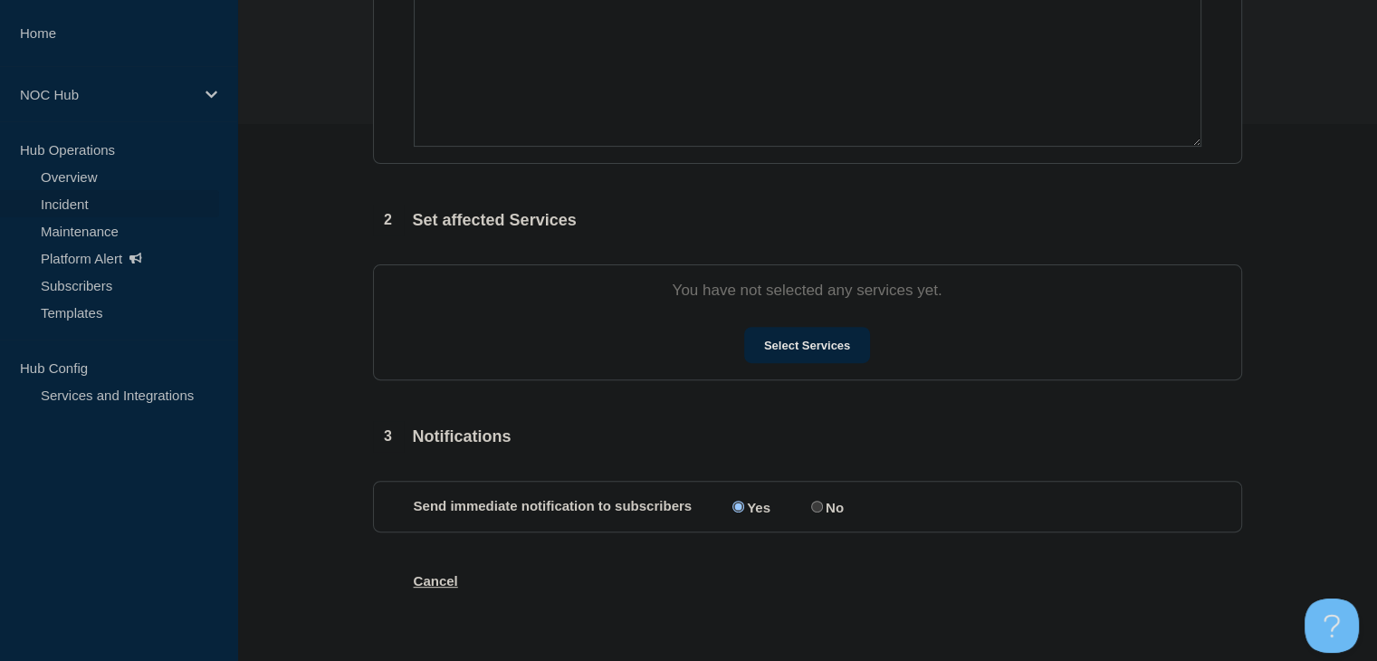
type input "MS188 Dexter | Customers Affected"
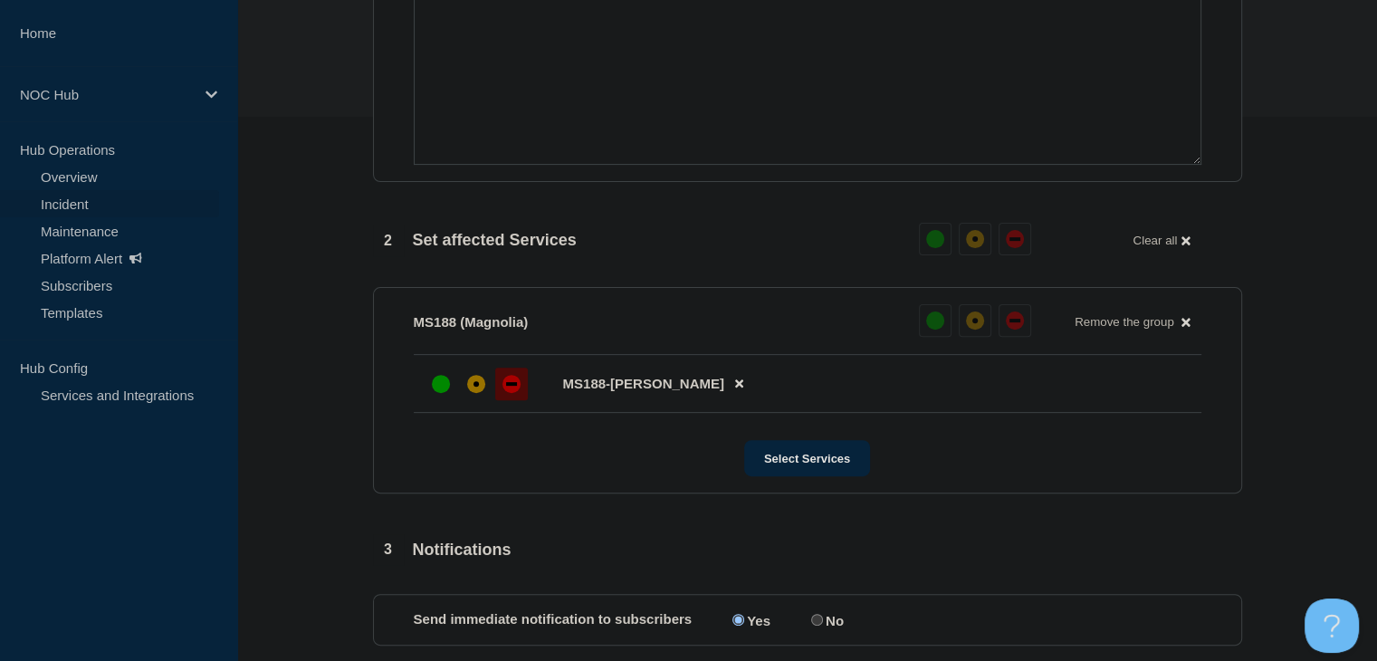
scroll to position [634, 0]
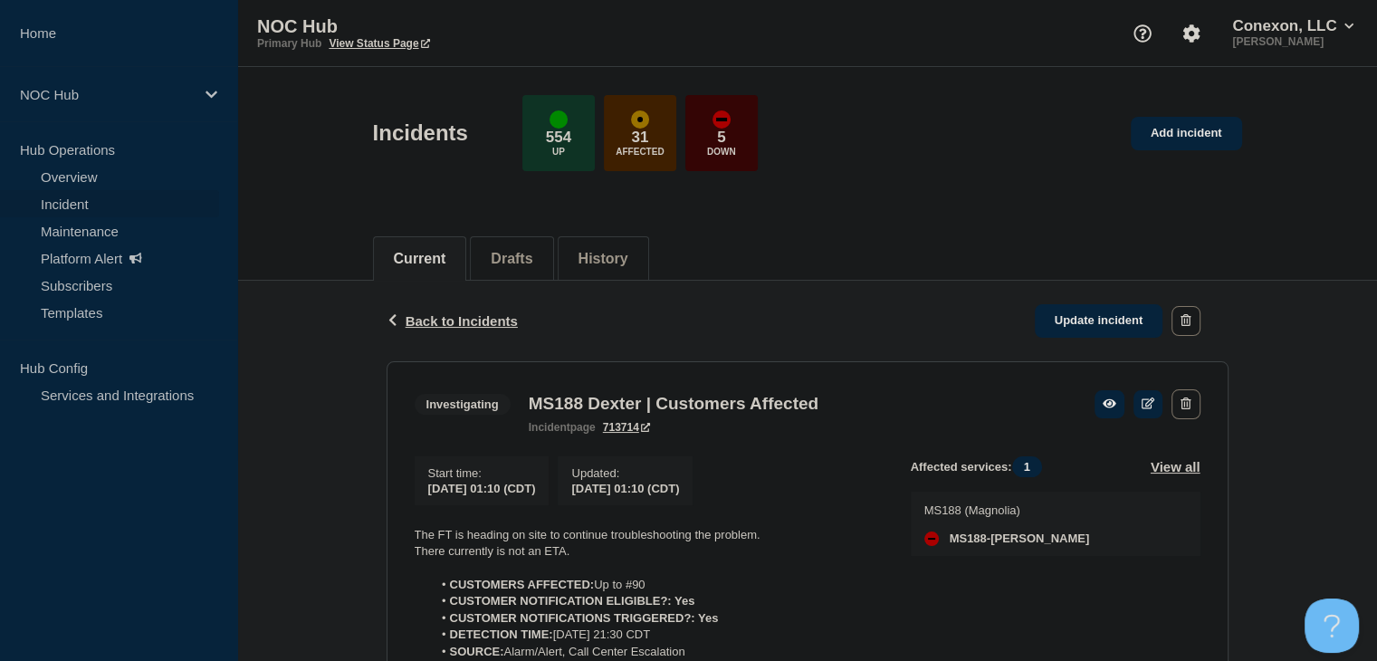
click at [77, 203] on link "Incident" at bounding box center [109, 203] width 219 height 27
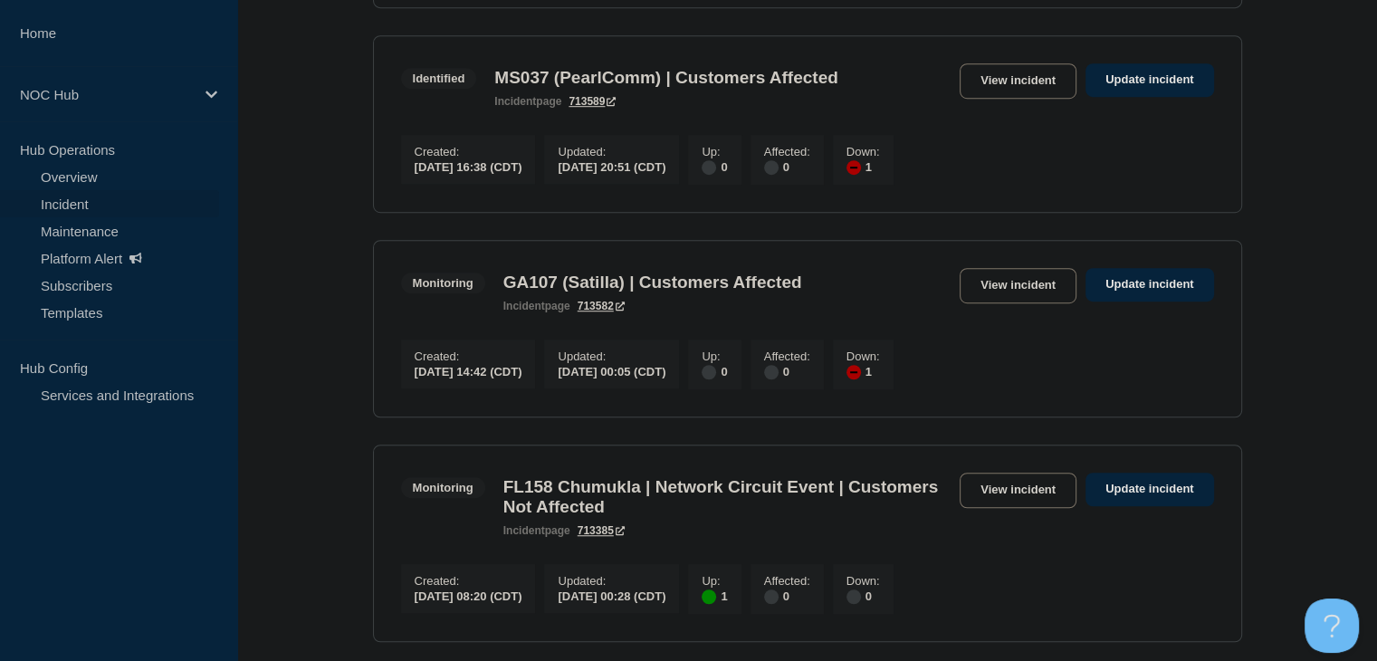
scroll to position [905, 0]
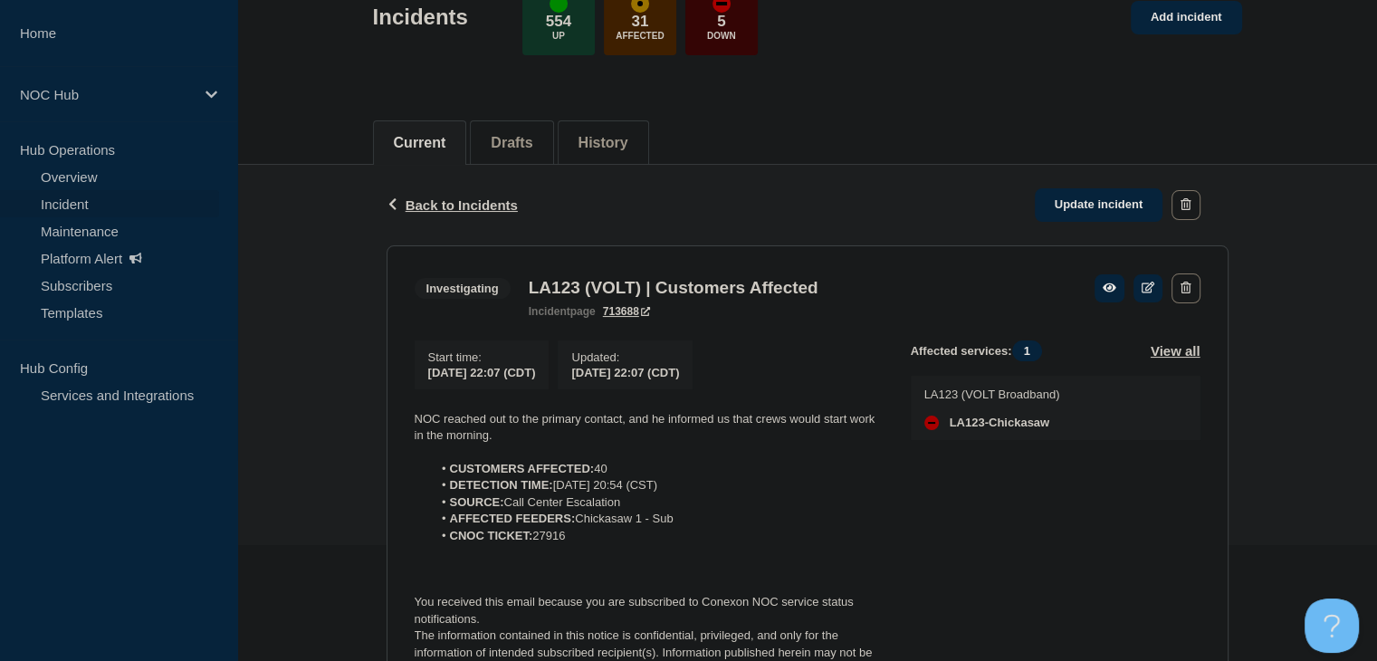
scroll to position [181, 0]
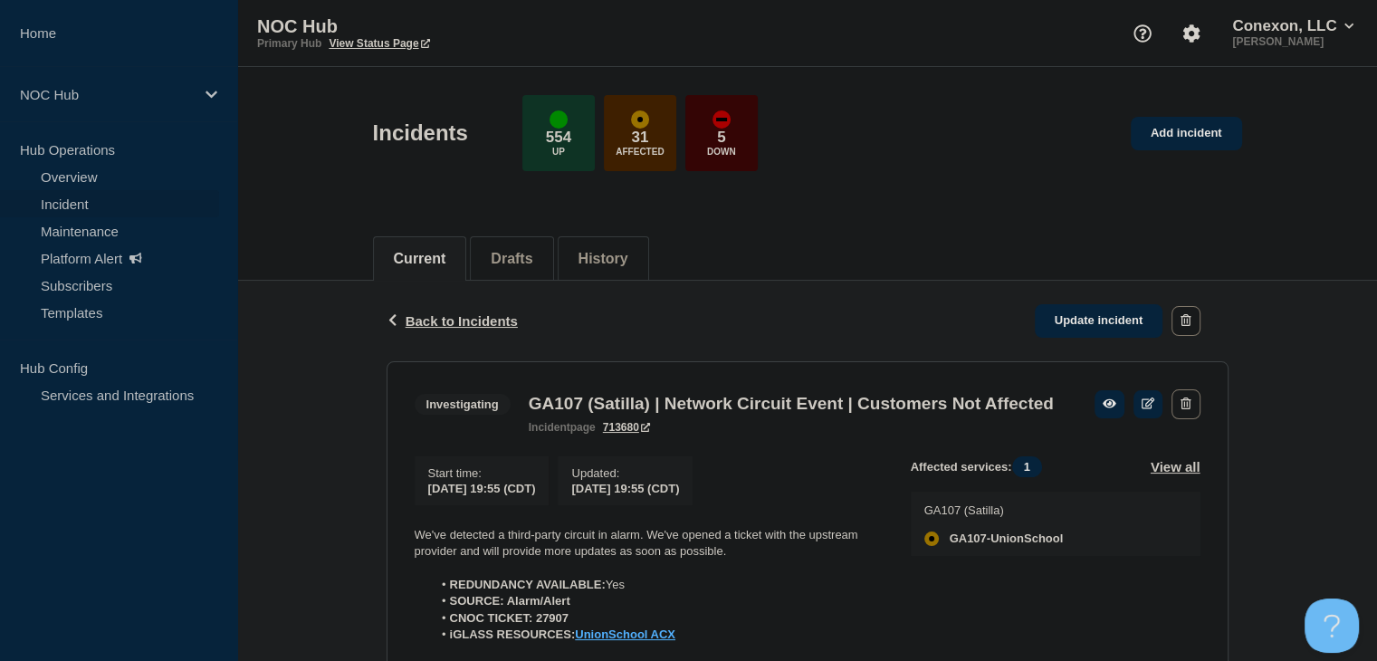
click at [336, 232] on div "Current Drafts History" at bounding box center [807, 249] width 1140 height 62
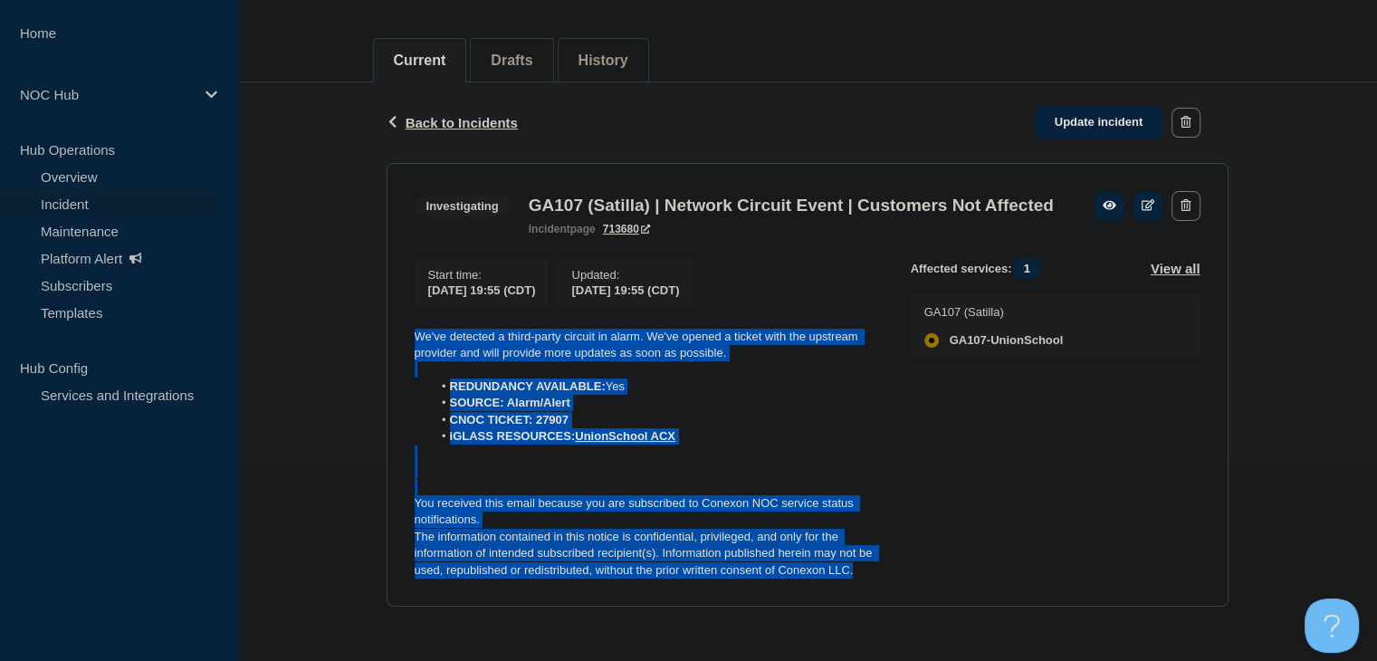
drag, startPoint x: 805, startPoint y: 551, endPoint x: 411, endPoint y: 313, distance: 460.2
click at [411, 313] on section "Investigating GA107 (Satilla) | Network Circuit Event | Customers Not Affected …" at bounding box center [808, 385] width 842 height 445
copy div "We've detected a third-party circuit in alarm. We've opened a ticket with the u…"
click at [1120, 106] on link "Update incident" at bounding box center [1099, 122] width 129 height 33
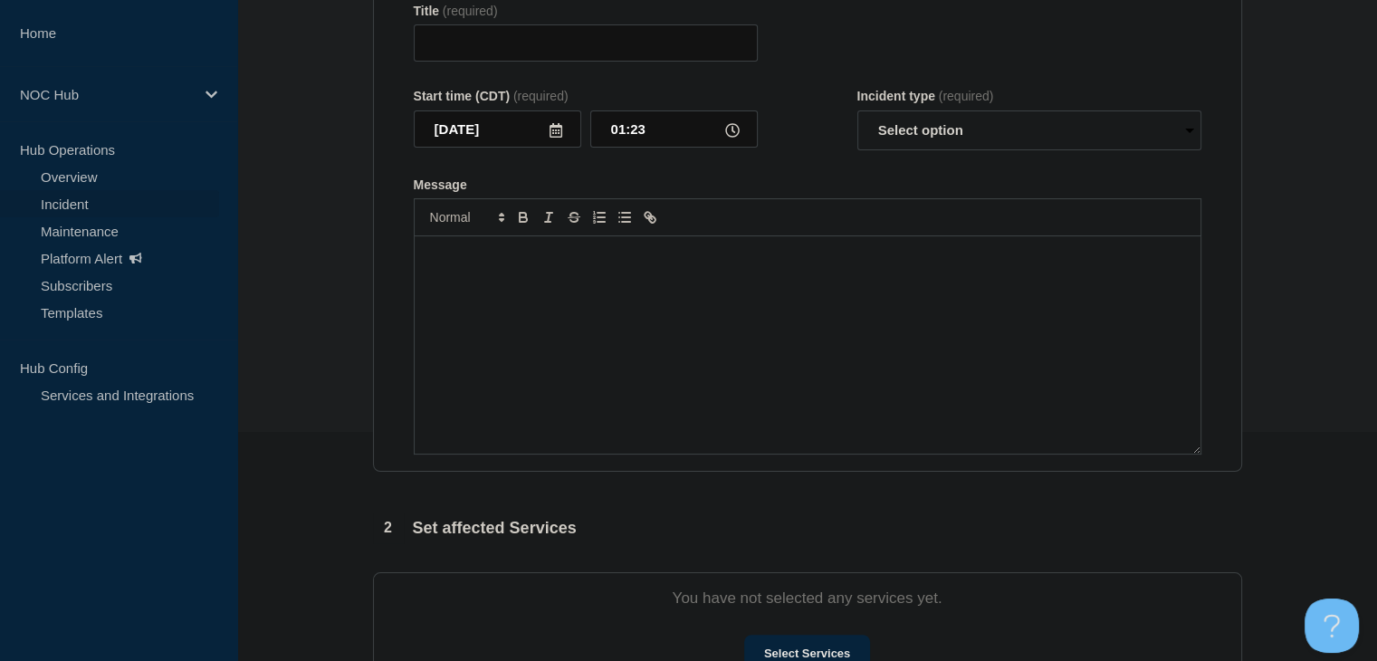
type input "GA107 (Satilla) | Network Circuit Event | Customers Not Affected"
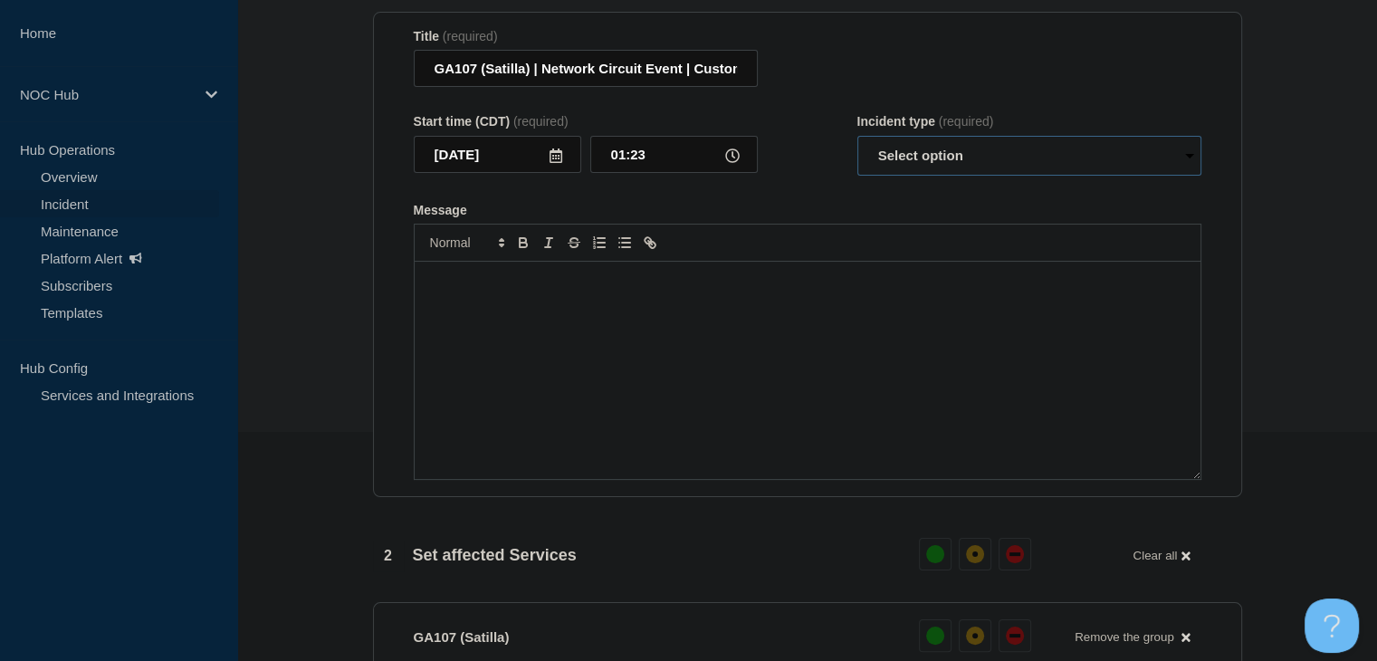
click at [960, 172] on select "Select option Investigating Identified Monitoring Resolved" at bounding box center [1029, 156] width 344 height 40
select select "monitoring"
click at [857, 146] on select "Select option Investigating Identified Monitoring Resolved" at bounding box center [1029, 156] width 344 height 40
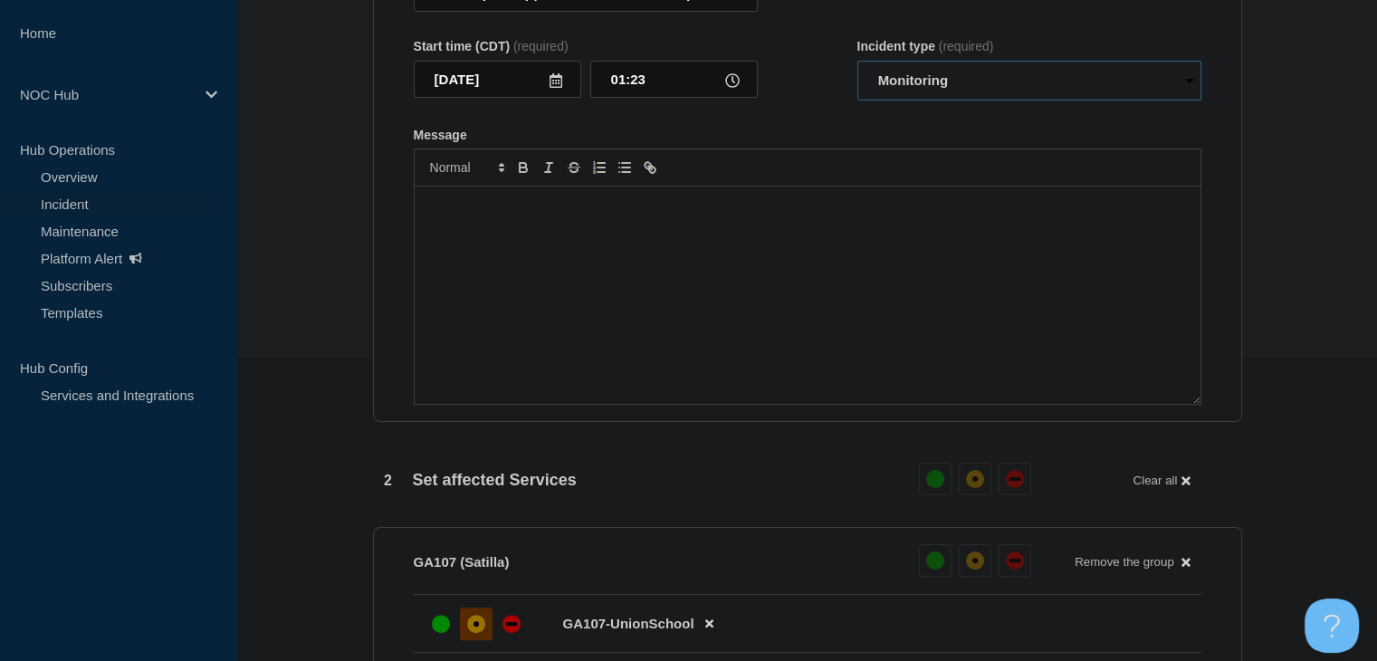
scroll to position [410, 0]
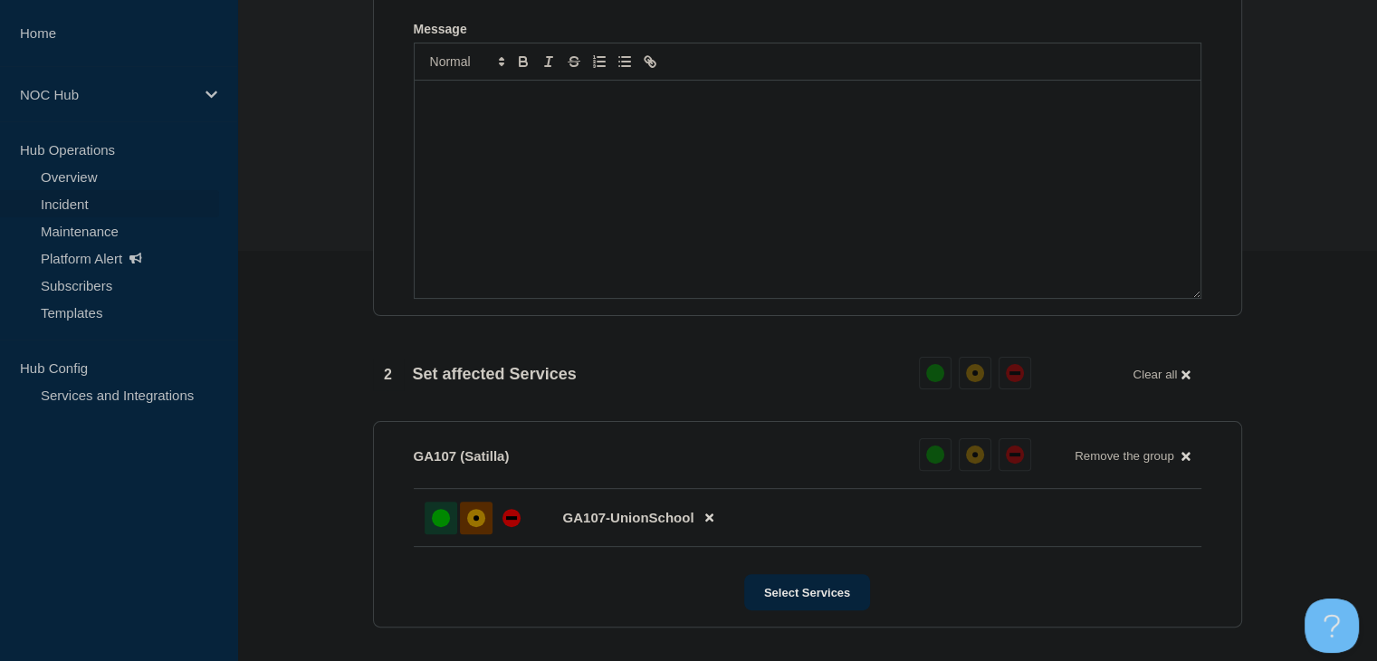
click at [445, 527] on div "up" at bounding box center [441, 518] width 18 height 18
click at [568, 236] on div "Message" at bounding box center [808, 189] width 786 height 217
paste div "Message"
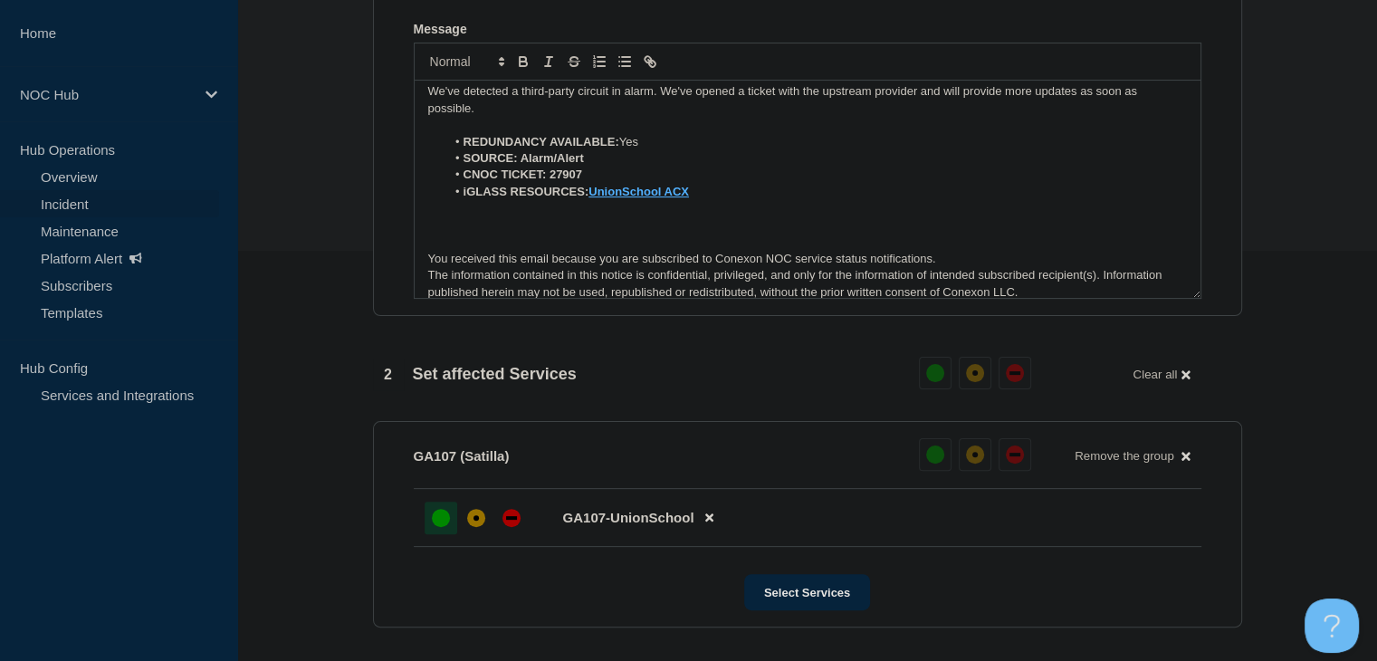
scroll to position [0, 0]
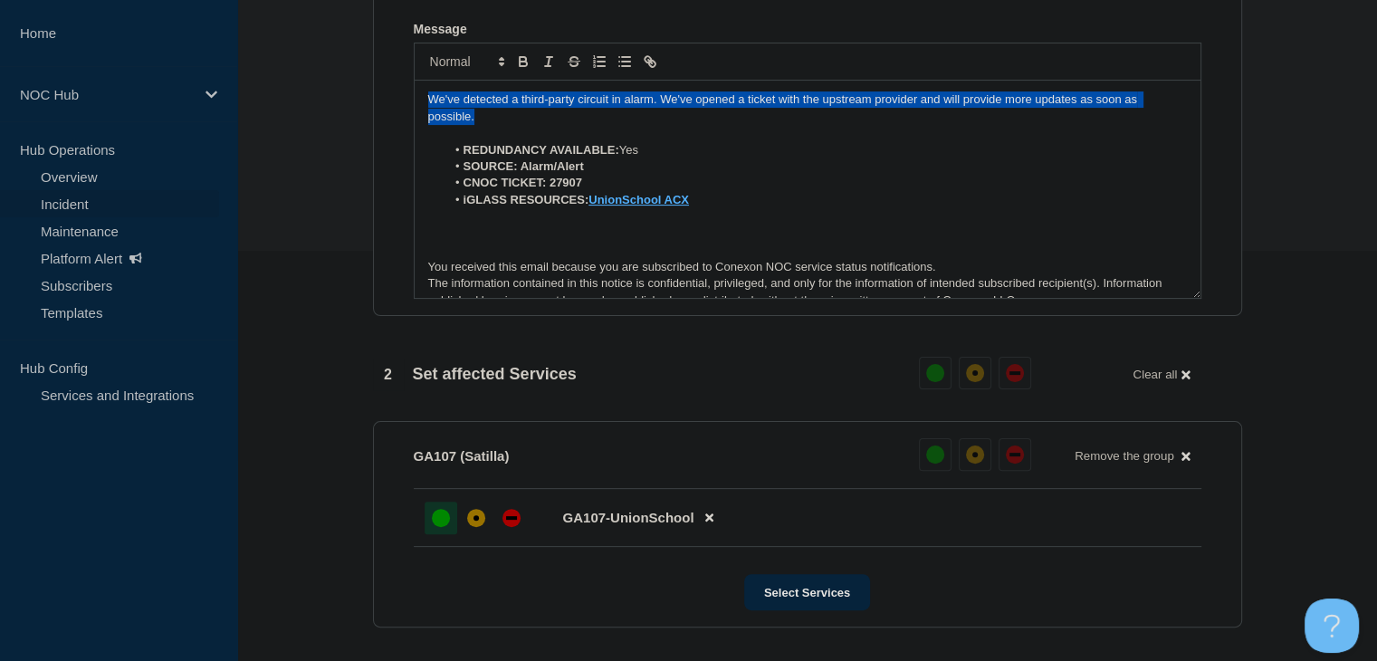
drag, startPoint x: 492, startPoint y: 124, endPoint x: 355, endPoint y: 103, distance: 138.3
click at [355, 103] on section "1 Provide details Title (required) GA107 (Satilla) | Network Circuit Event | Cu…" at bounding box center [807, 410] width 1140 height 1278
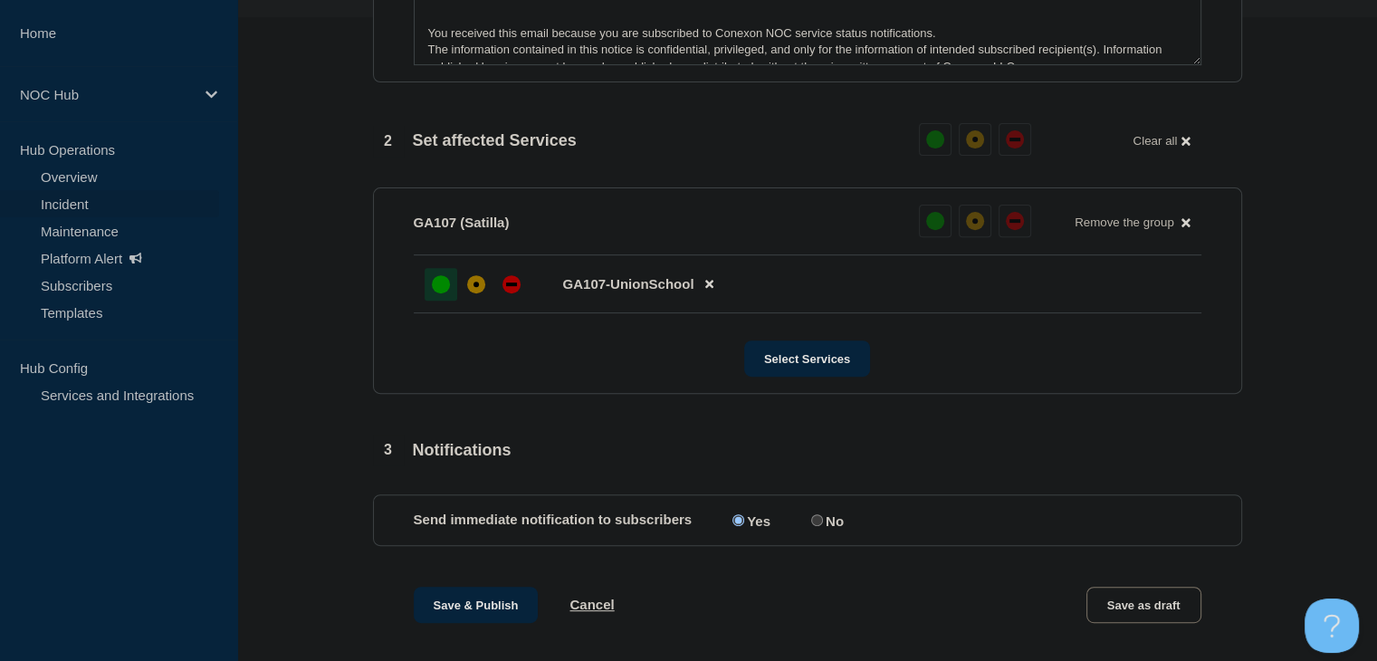
scroll to position [772, 0]
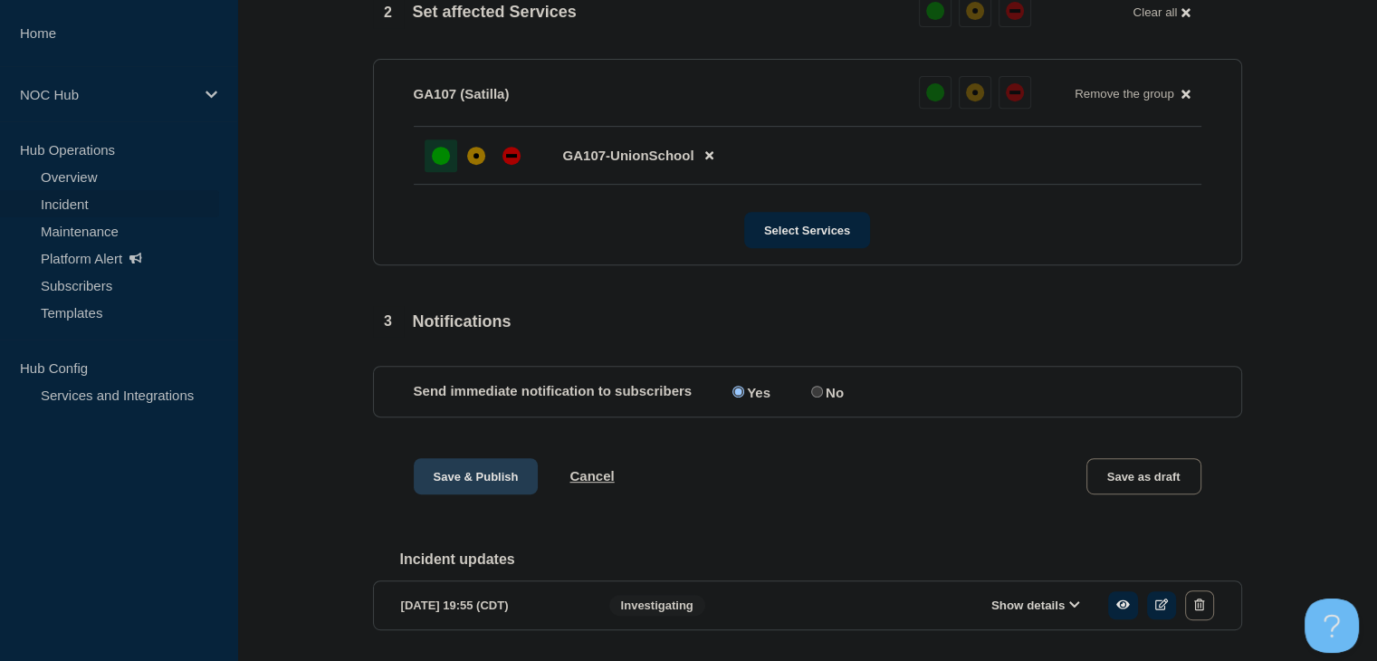
click at [503, 494] on button "Save & Publish" at bounding box center [476, 476] width 125 height 36
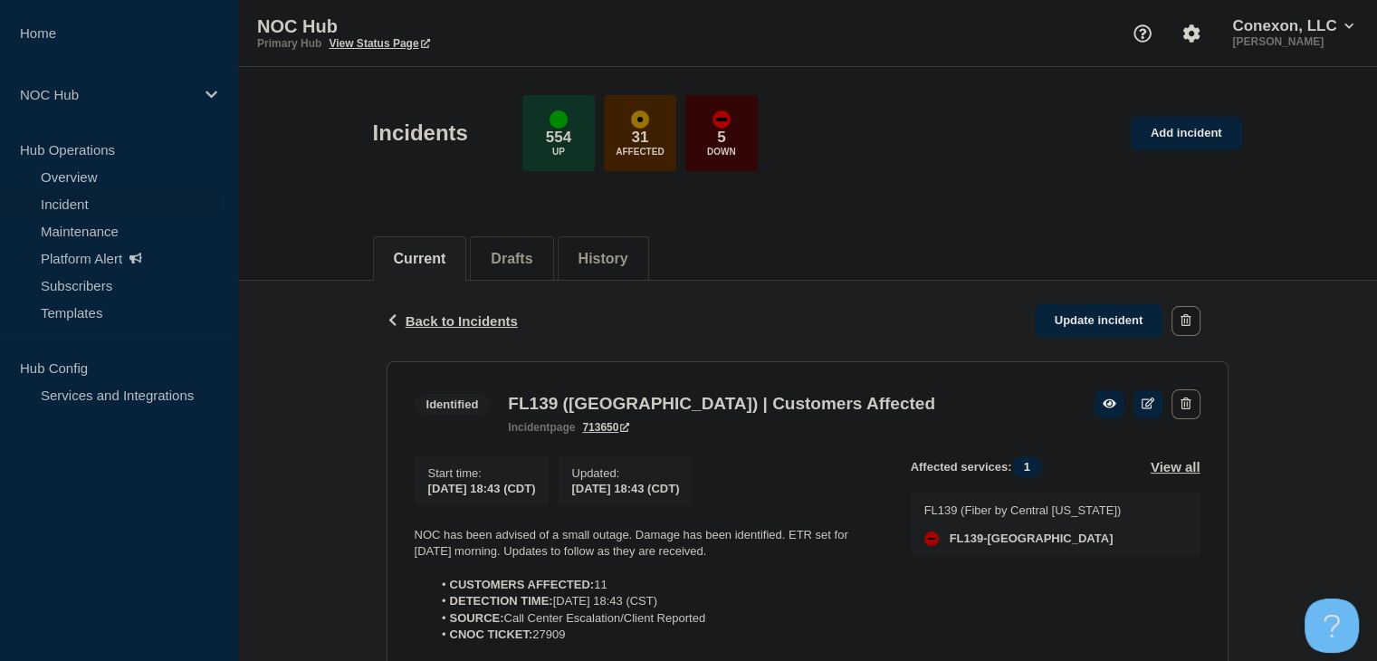
scroll to position [188, 0]
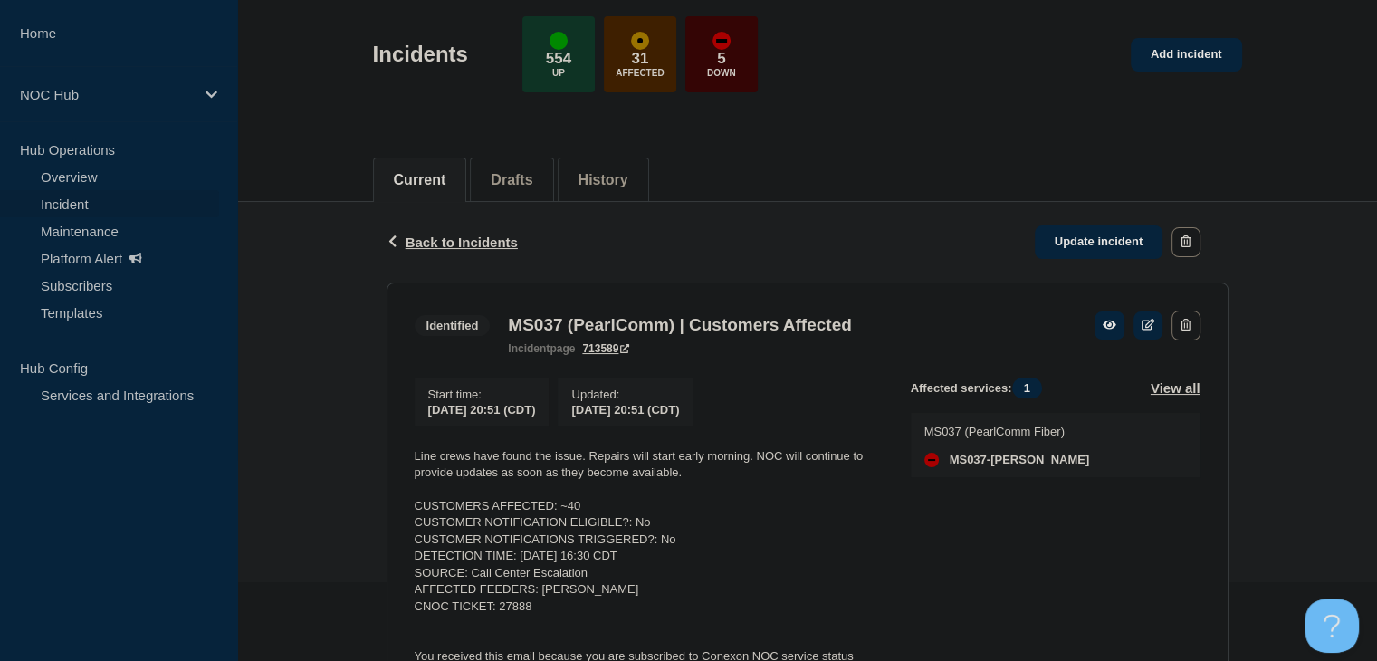
scroll to position [181, 0]
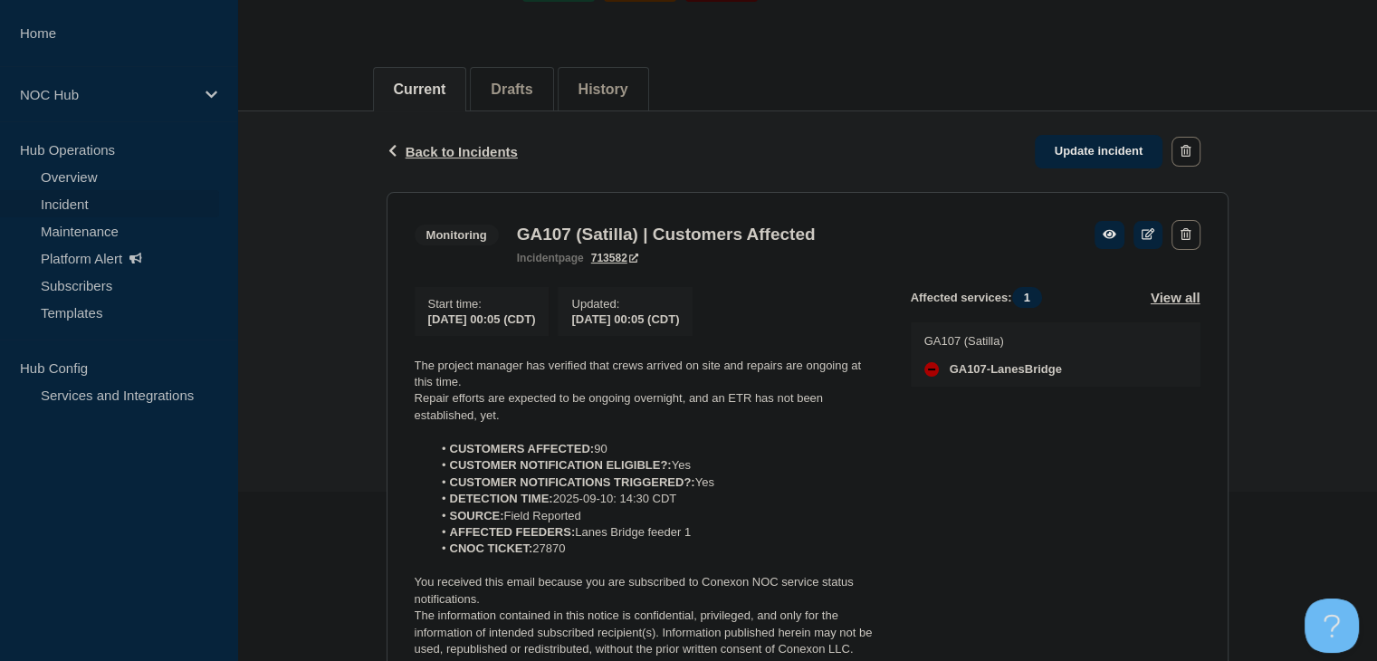
scroll to position [181, 0]
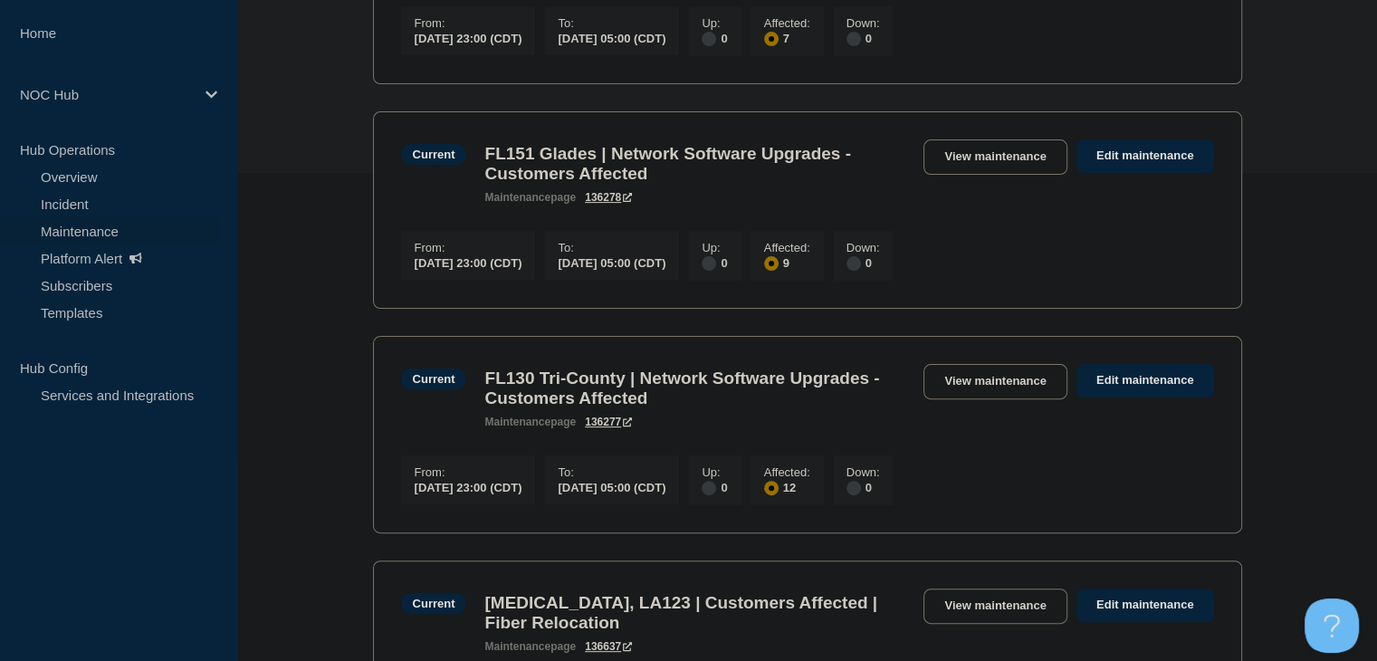
scroll to position [543, 0]
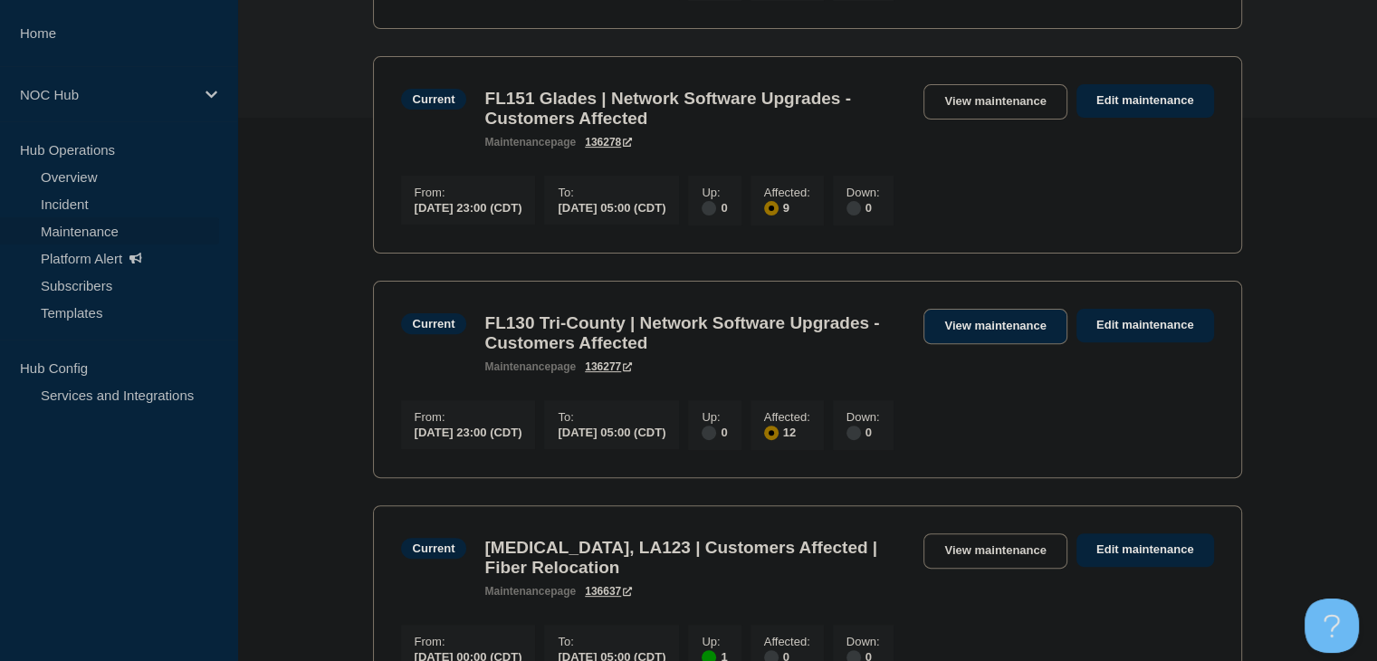
click at [972, 344] on link "View maintenance" at bounding box center [994, 326] width 143 height 35
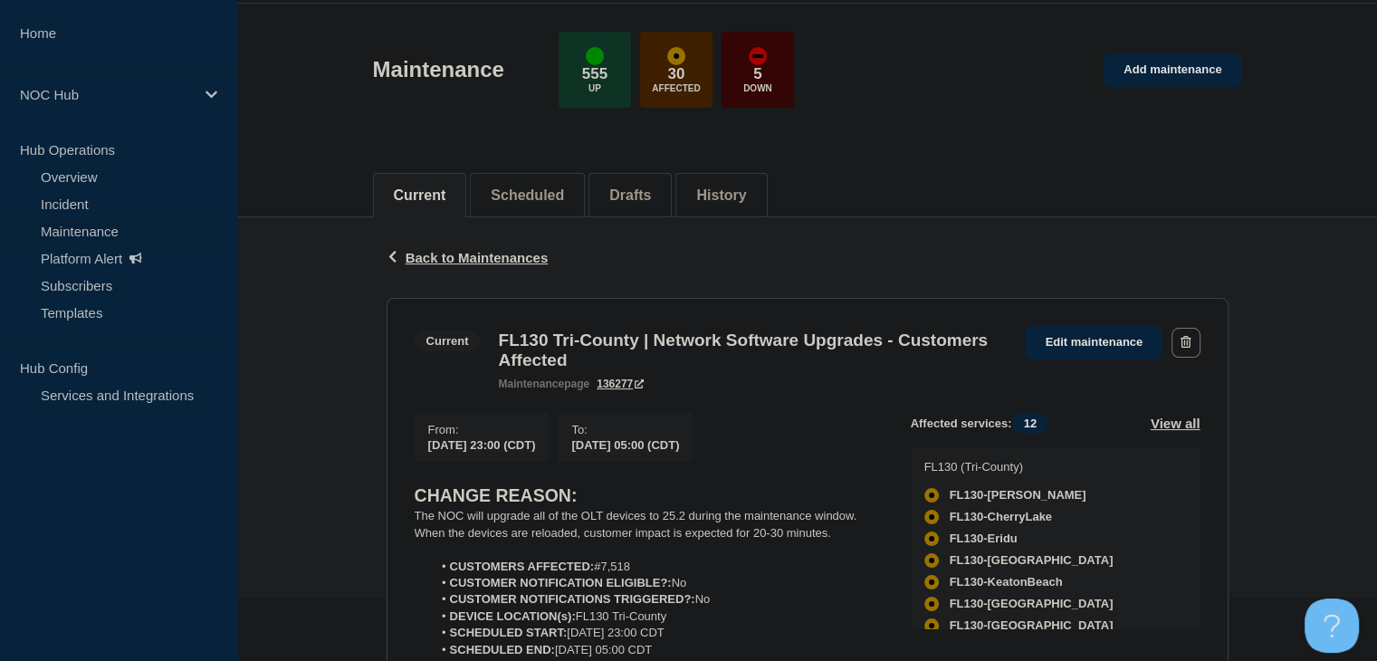
scroll to position [181, 0]
